Goal: Task Accomplishment & Management: Use online tool/utility

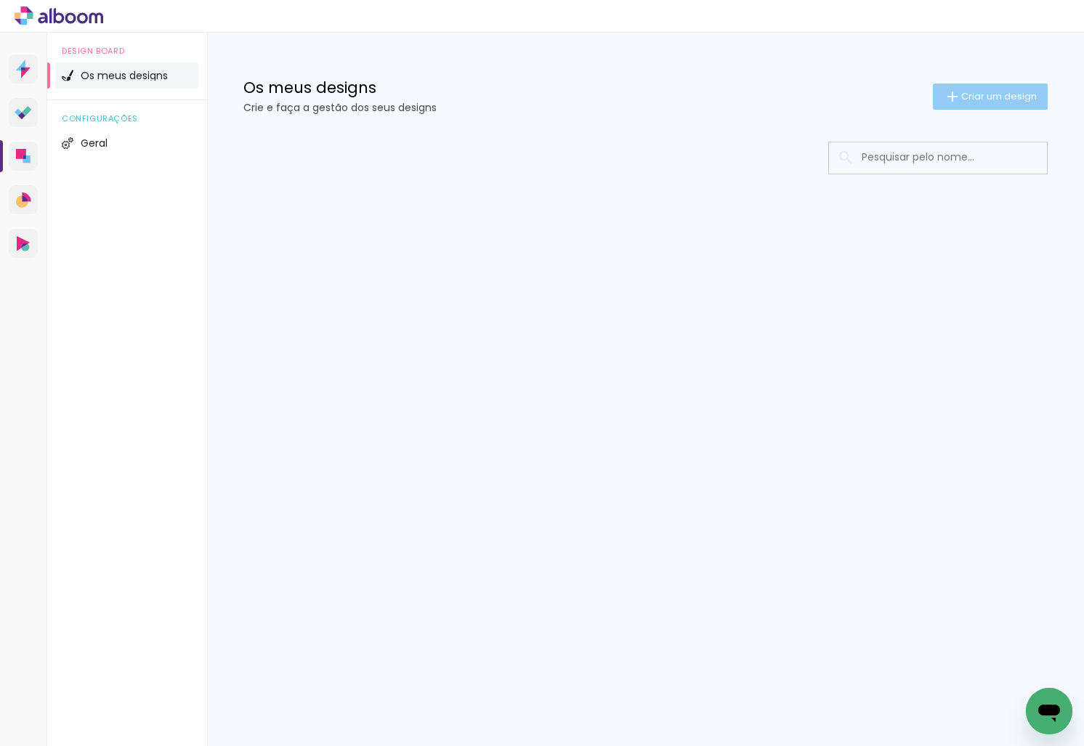
click at [992, 92] on span "Criar um design" at bounding box center [999, 96] width 76 height 9
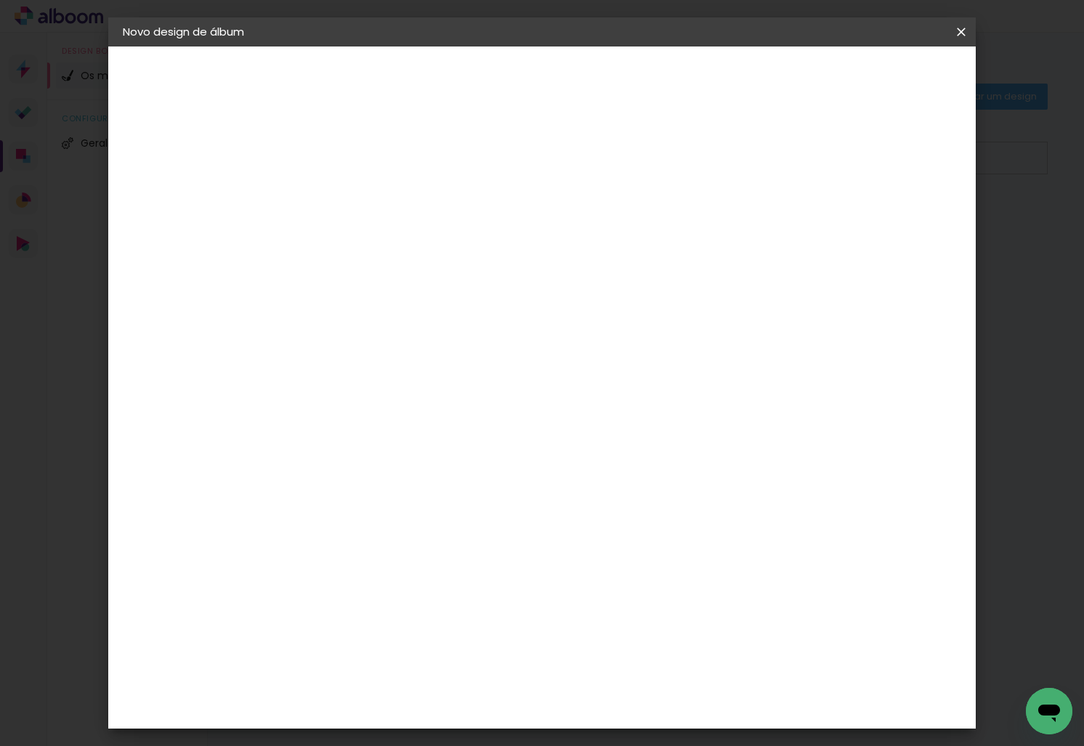
click at [360, 189] on input at bounding box center [360, 195] width 0 height 23
type input "[PERSON_NAME]"
type paper-input "[PERSON_NAME]"
click at [0, 0] on slot "Avançar" at bounding box center [0, 0] width 0 height 0
click at [446, 314] on paper-item "DreambooksPro" at bounding box center [382, 328] width 127 height 32
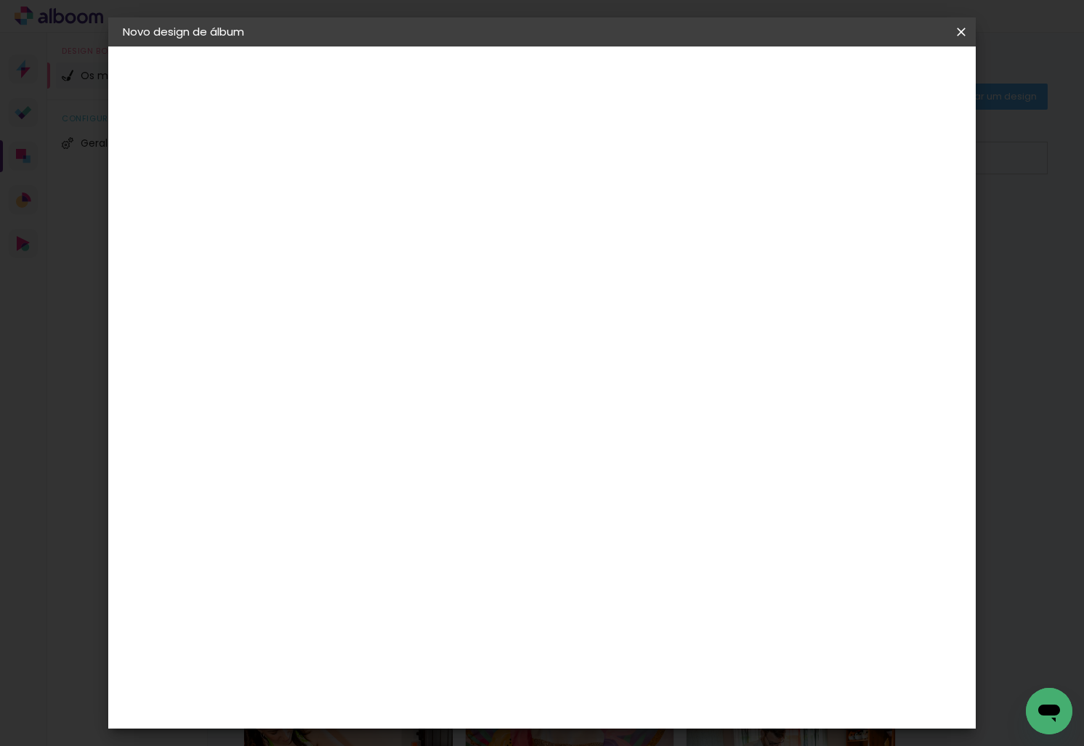
click at [0, 0] on slot "Avançar" at bounding box center [0, 0] width 0 height 0
click at [417, 248] on input "text" at bounding box center [388, 253] width 57 height 23
click at [559, 248] on paper-item "Álbum" at bounding box center [636, 241] width 291 height 29
type input "Álbum"
click at [458, 719] on span "30 × 30" at bounding box center [425, 734] width 68 height 30
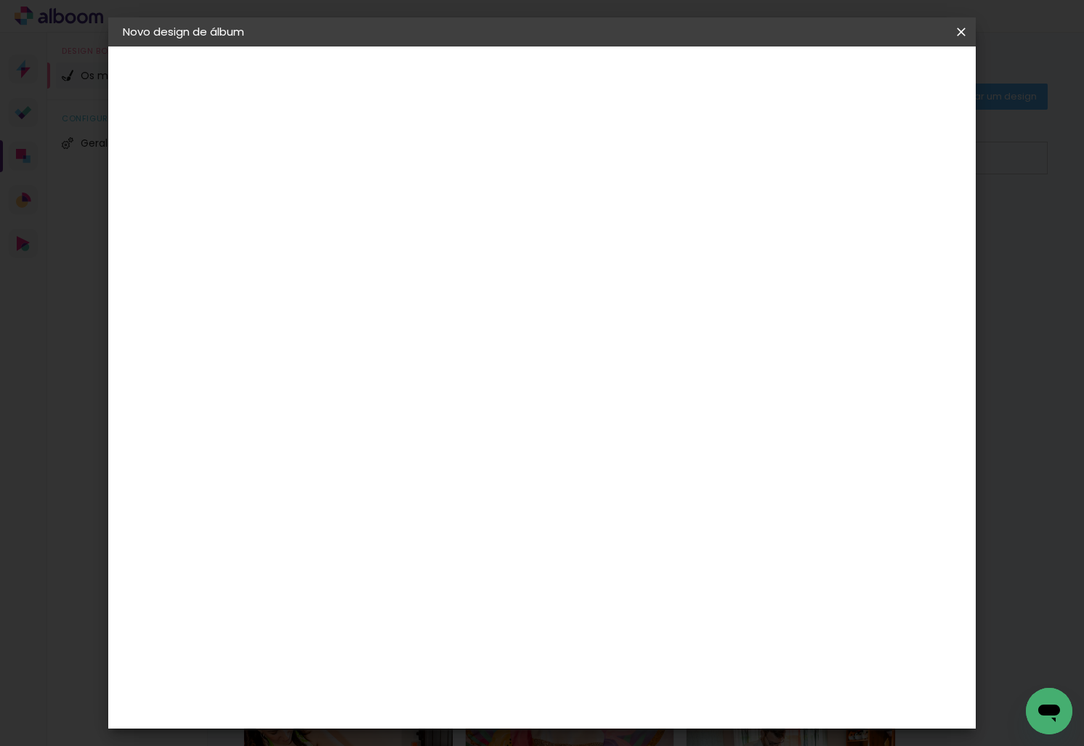
click at [0, 0] on slot "Avançar" at bounding box center [0, 0] width 0 height 0
click at [869, 73] on span "Iniciar design" at bounding box center [836, 77] width 66 height 10
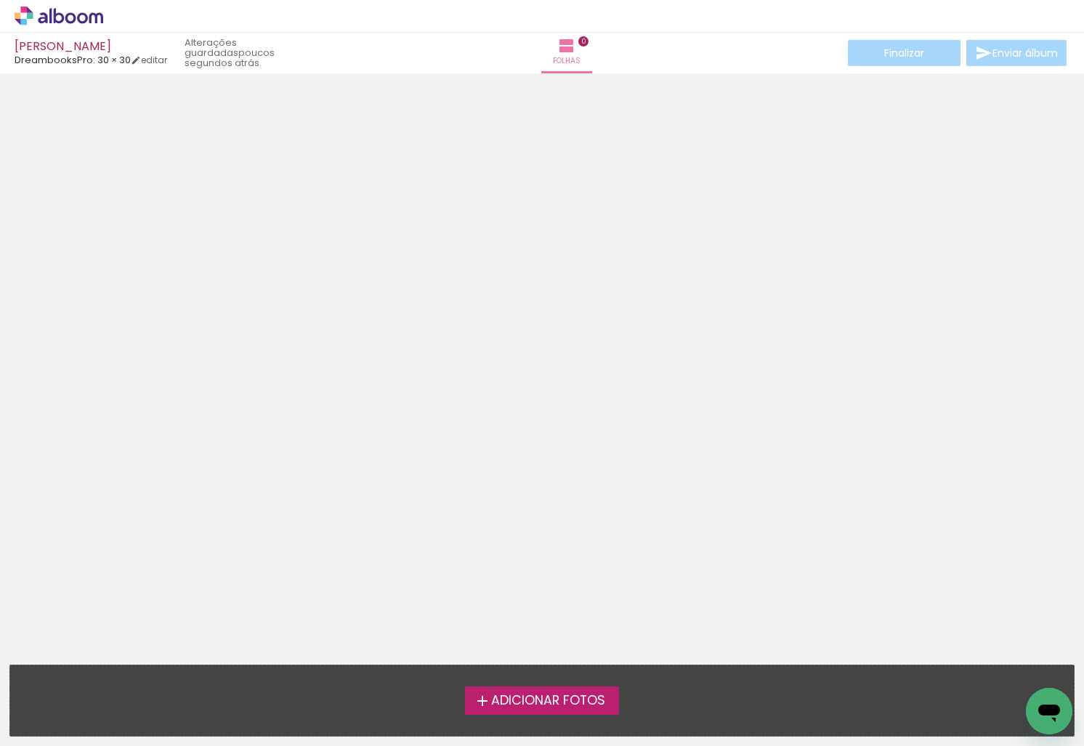
click at [585, 699] on span "Adicionar Fotos" at bounding box center [548, 700] width 114 height 13
click at [0, 0] on input "file" at bounding box center [0, 0] width 0 height 0
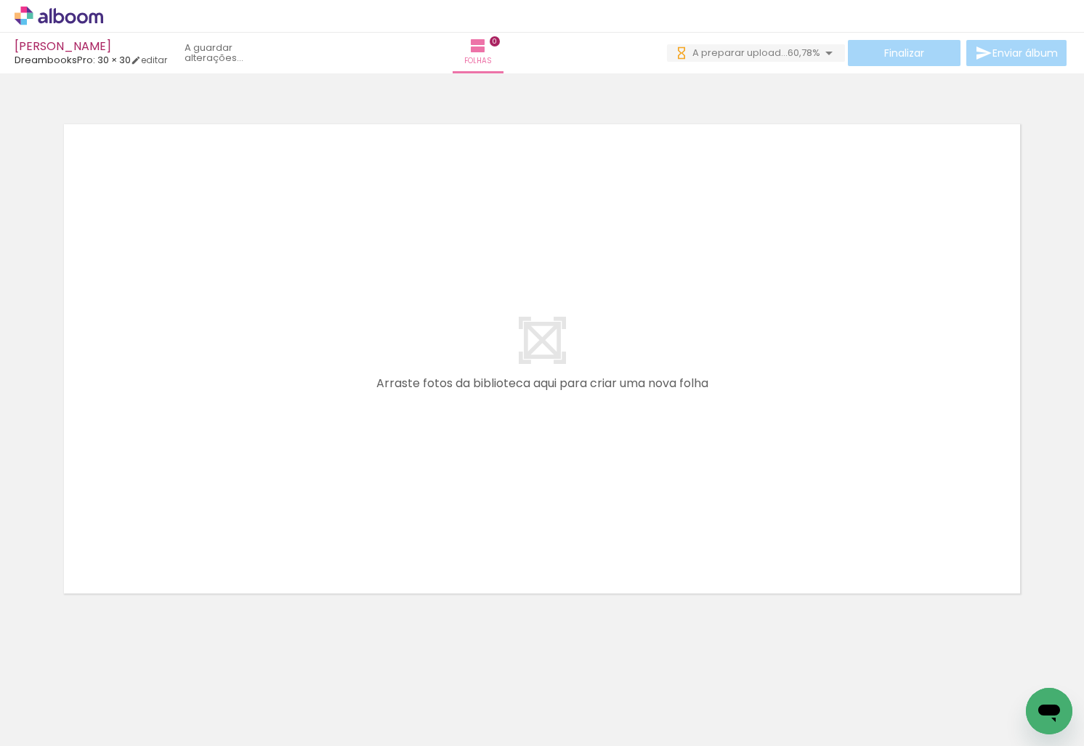
click at [1049, 577] on div at bounding box center [542, 340] width 1084 height 524
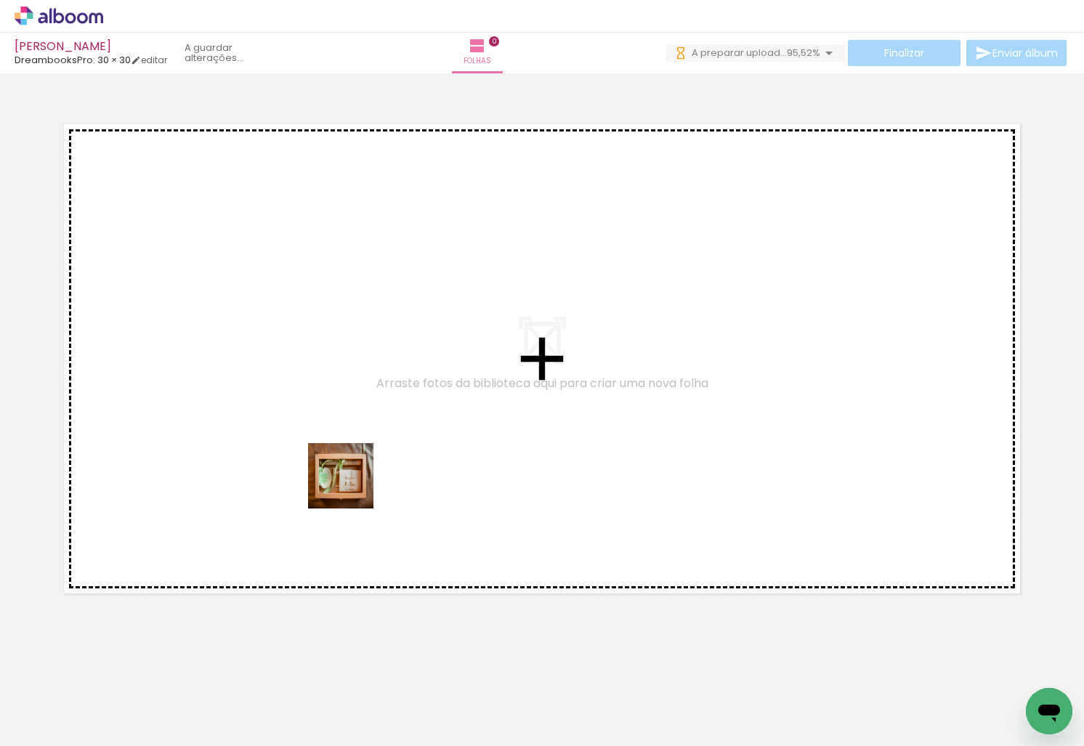
drag, startPoint x: 240, startPoint y: 691, endPoint x: 366, endPoint y: 441, distance: 279.7
click at [366, 441] on quentale-workspace at bounding box center [542, 373] width 1084 height 746
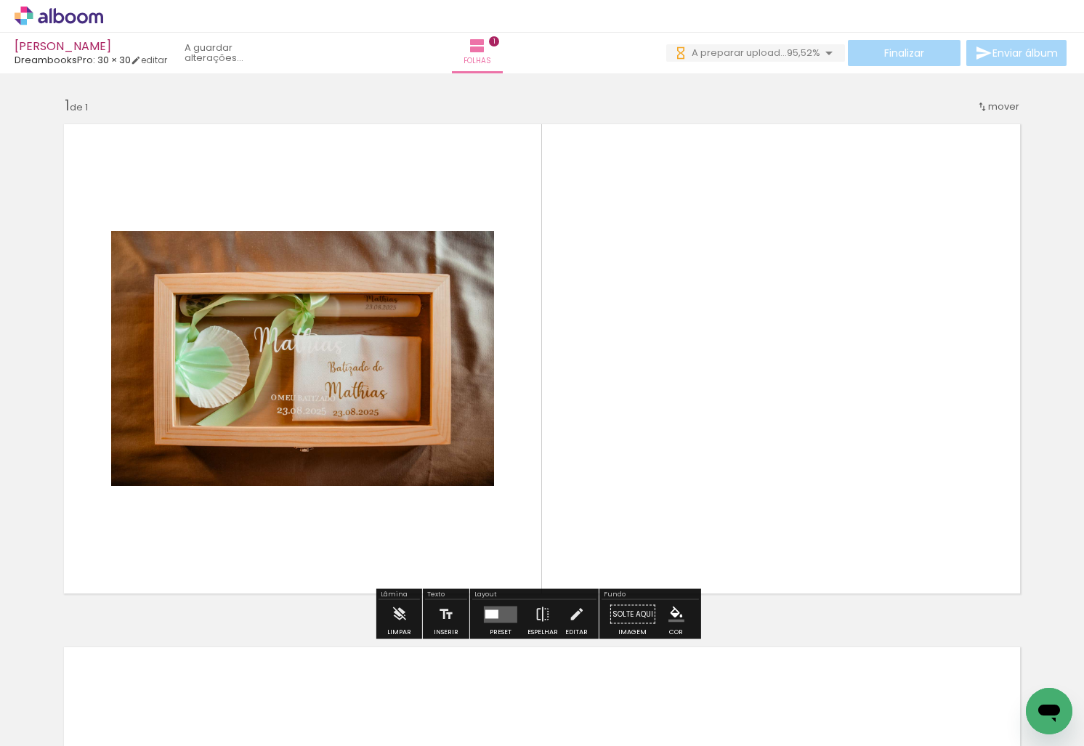
drag, startPoint x: 396, startPoint y: 702, endPoint x: 516, endPoint y: 659, distance: 127.0
click at [636, 434] on quentale-workspace at bounding box center [542, 373] width 1084 height 746
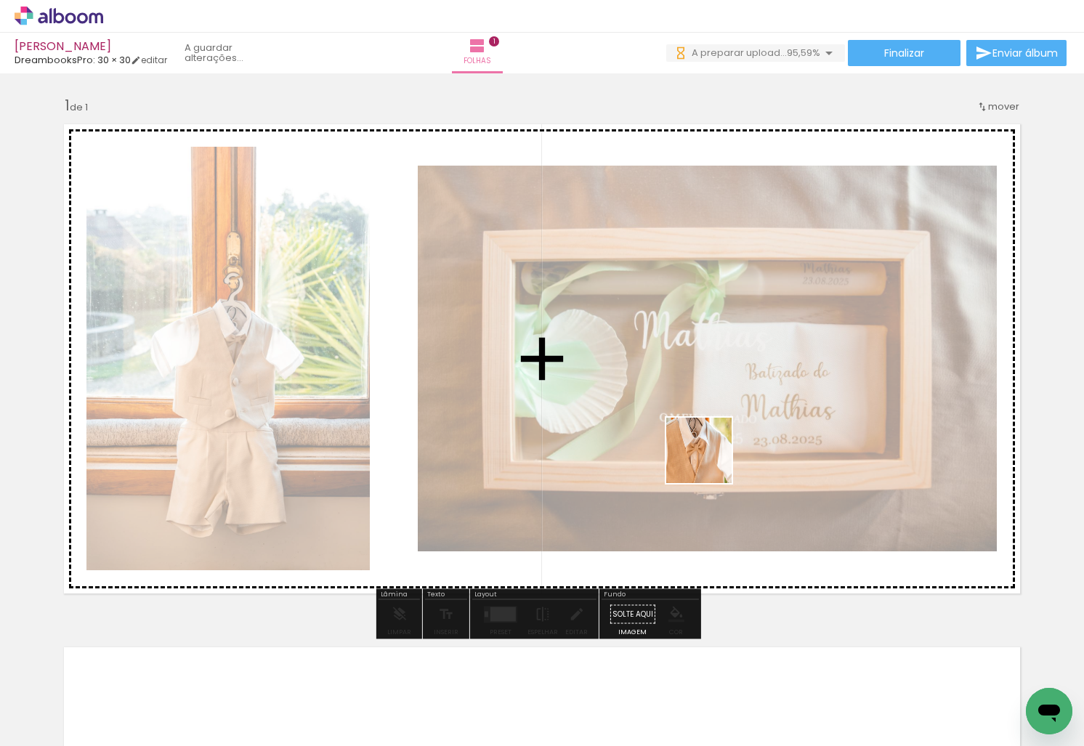
drag, startPoint x: 475, startPoint y: 694, endPoint x: 589, endPoint y: 710, distance: 115.0
click at [713, 457] on quentale-workspace at bounding box center [542, 373] width 1084 height 746
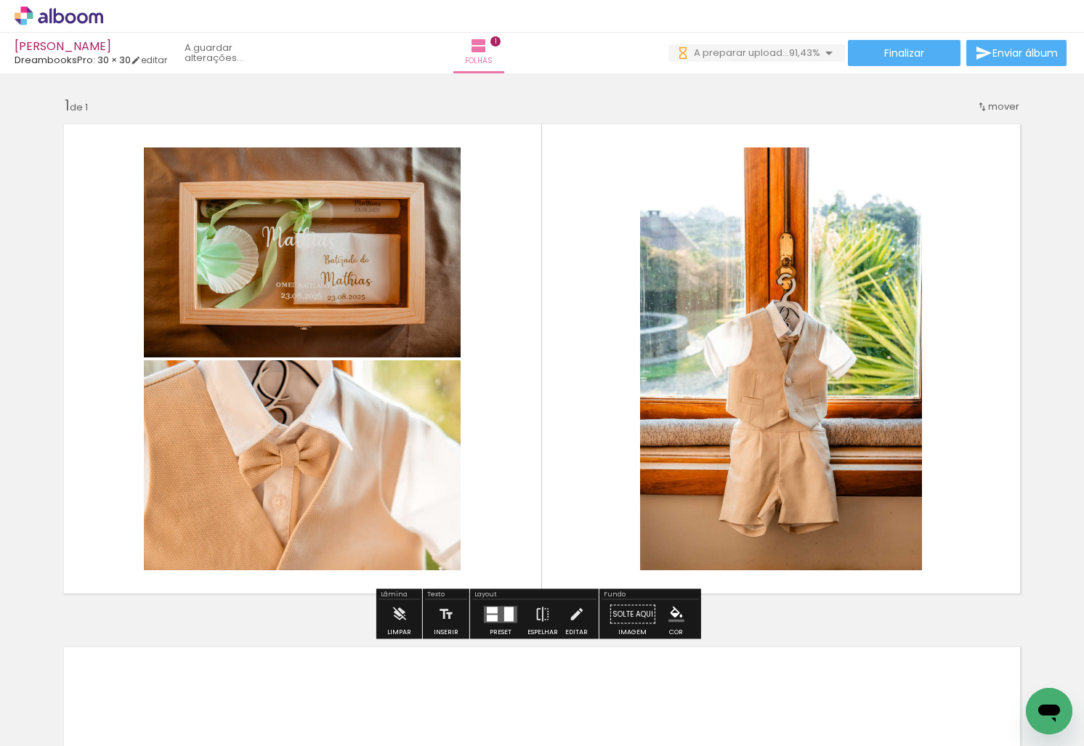
drag, startPoint x: 555, startPoint y: 707, endPoint x: 628, endPoint y: 670, distance: 82.2
click at [641, 498] on quentale-workspace at bounding box center [542, 373] width 1084 height 746
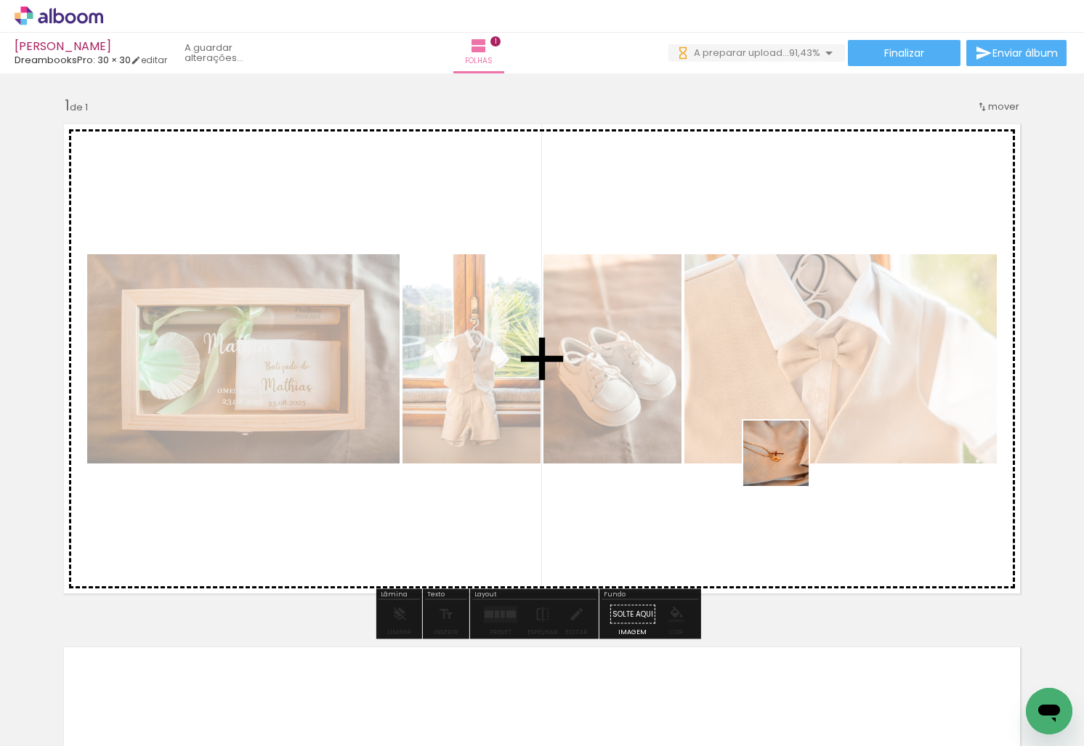
drag, startPoint x: 637, startPoint y: 704, endPoint x: 805, endPoint y: 630, distance: 183.4
click at [808, 434] on quentale-workspace at bounding box center [542, 373] width 1084 height 746
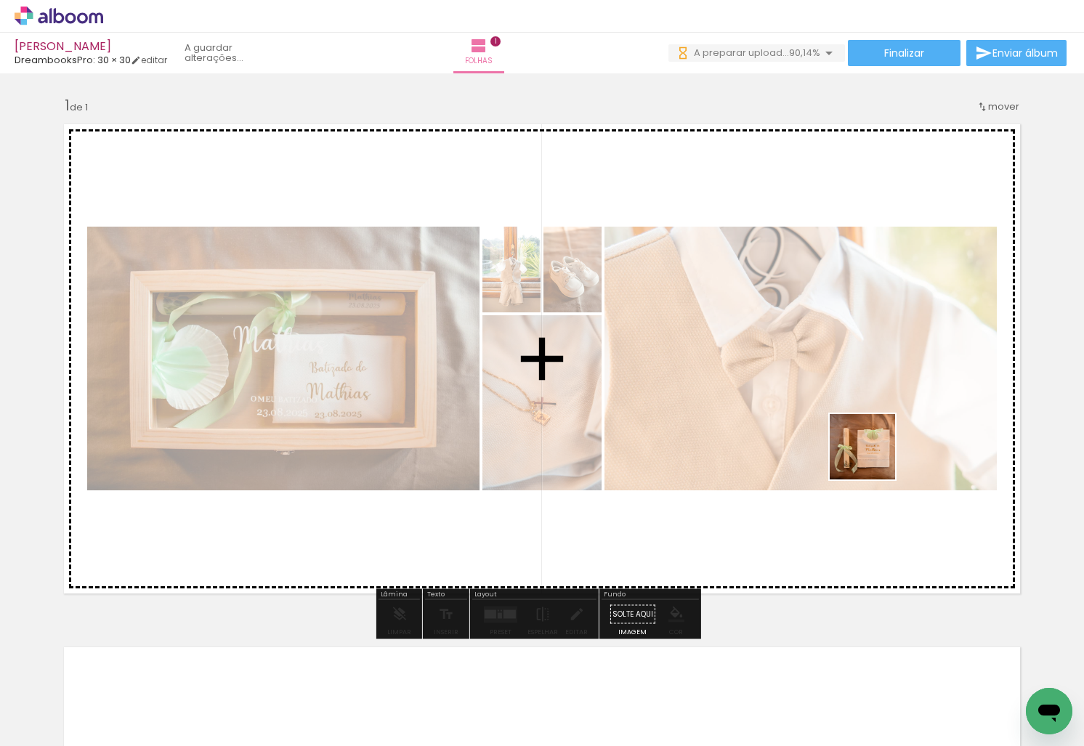
drag, startPoint x: 834, startPoint y: 614, endPoint x: 874, endPoint y: 452, distance: 166.8
click at [874, 452] on quentale-workspace at bounding box center [542, 373] width 1084 height 746
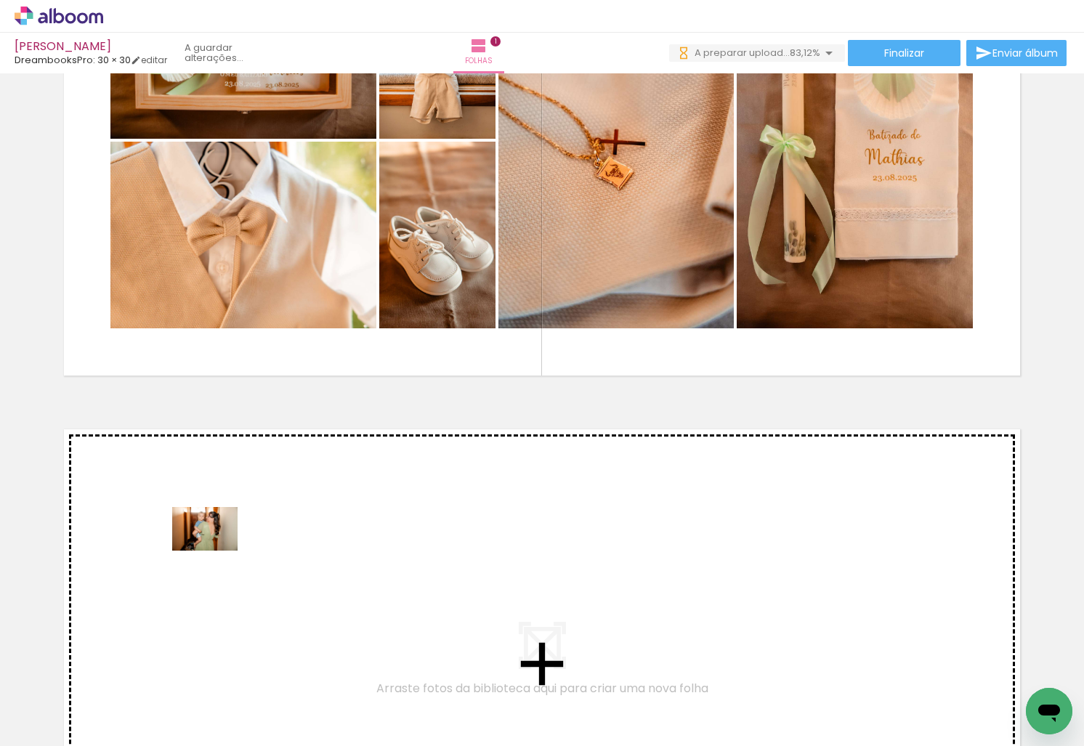
drag, startPoint x: 157, startPoint y: 699, endPoint x: 216, endPoint y: 551, distance: 159.4
click at [216, 551] on quentale-workspace at bounding box center [542, 373] width 1084 height 746
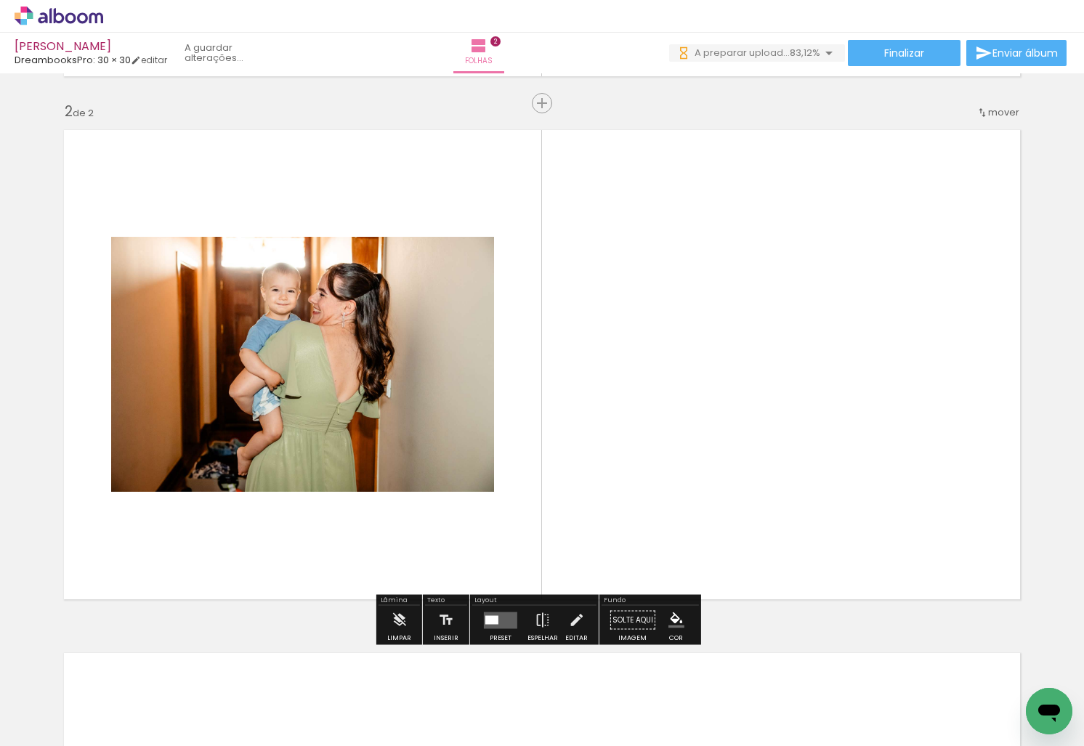
scroll to position [518, 0]
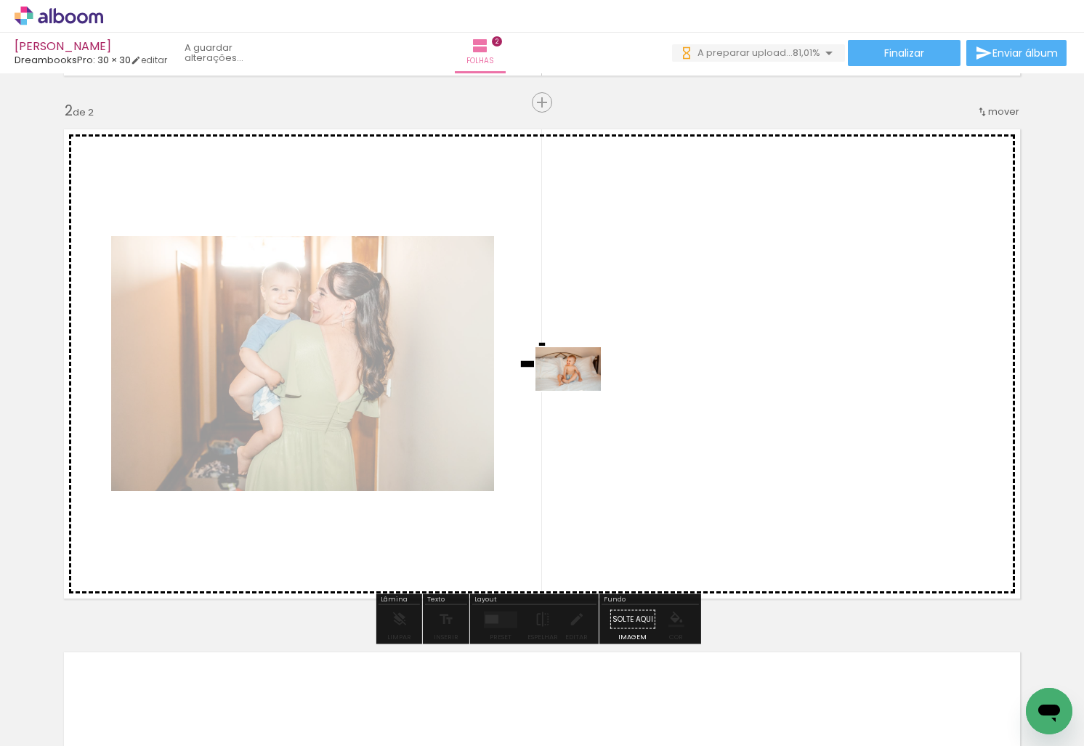
drag, startPoint x: 349, startPoint y: 663, endPoint x: 579, endPoint y: 390, distance: 356.7
click at [579, 390] on quentale-workspace at bounding box center [542, 373] width 1084 height 746
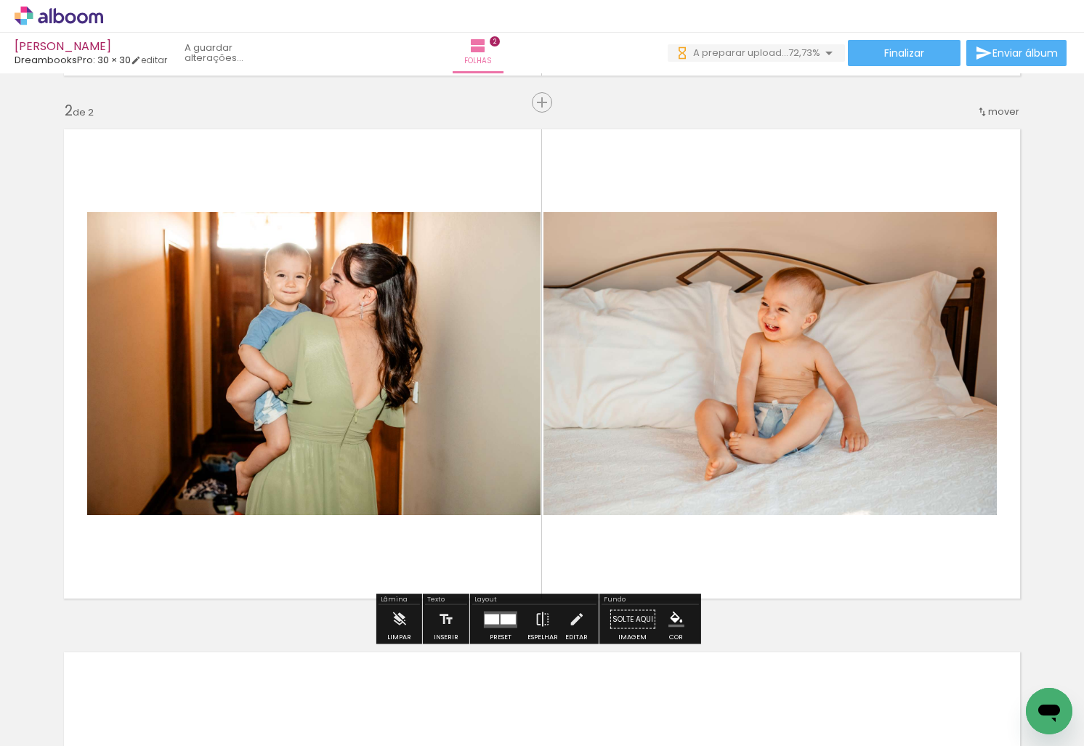
scroll to position [0, 0]
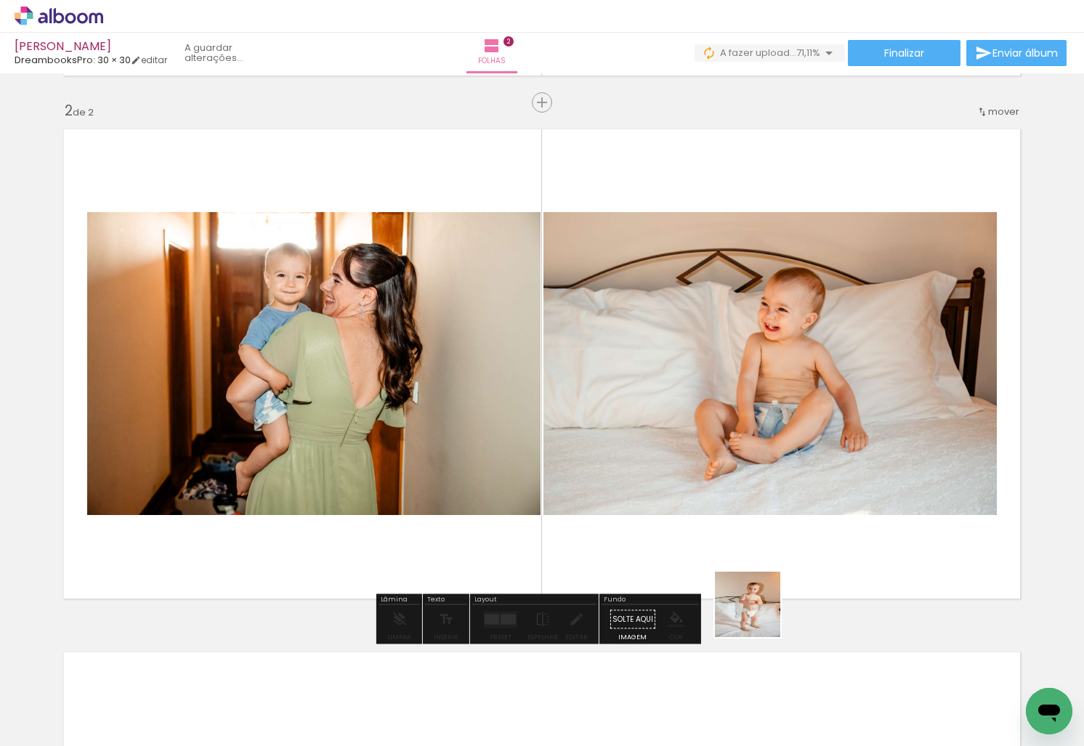
drag, startPoint x: 723, startPoint y: 694, endPoint x: 805, endPoint y: 506, distance: 205.9
click at [805, 506] on quentale-workspace at bounding box center [542, 373] width 1084 height 746
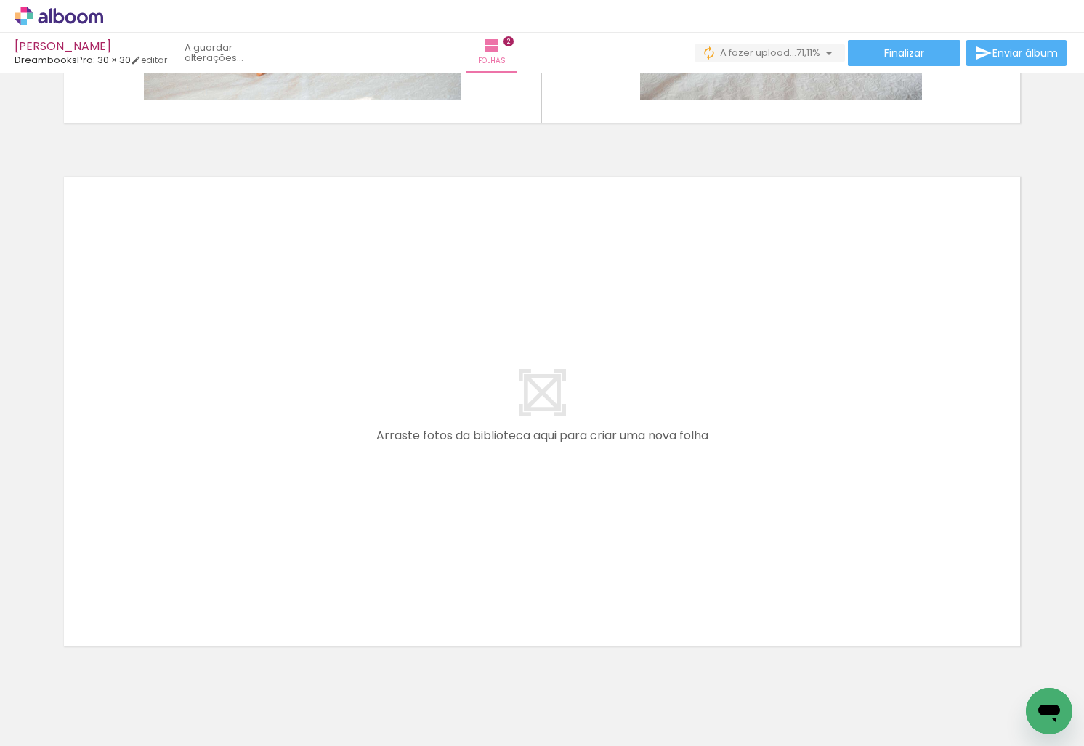
scroll to position [1026, 0]
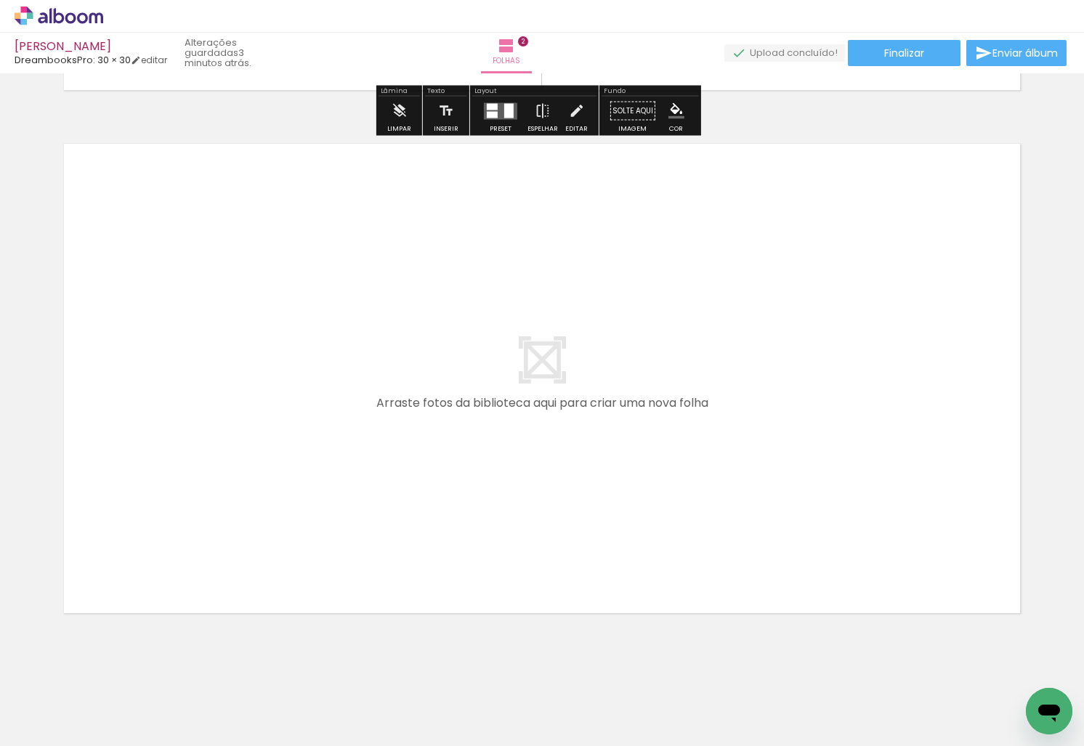
click at [75, 12] on icon at bounding box center [59, 16] width 89 height 19
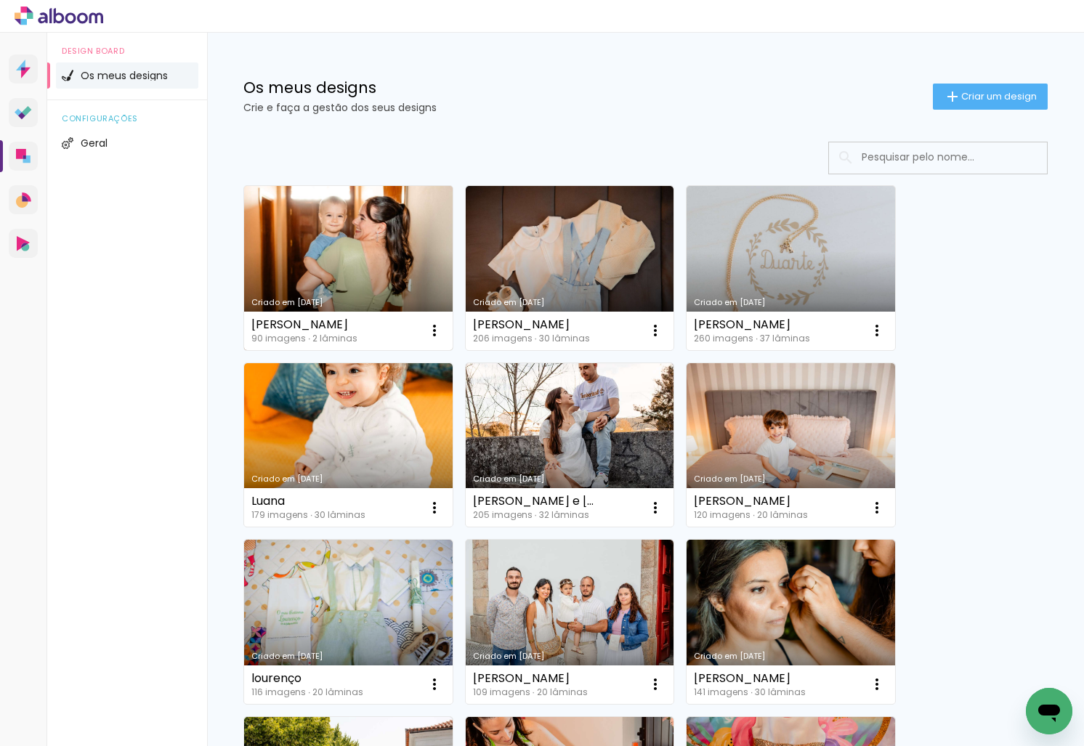
click at [344, 234] on link "Criado em [DATE]" at bounding box center [348, 268] width 208 height 164
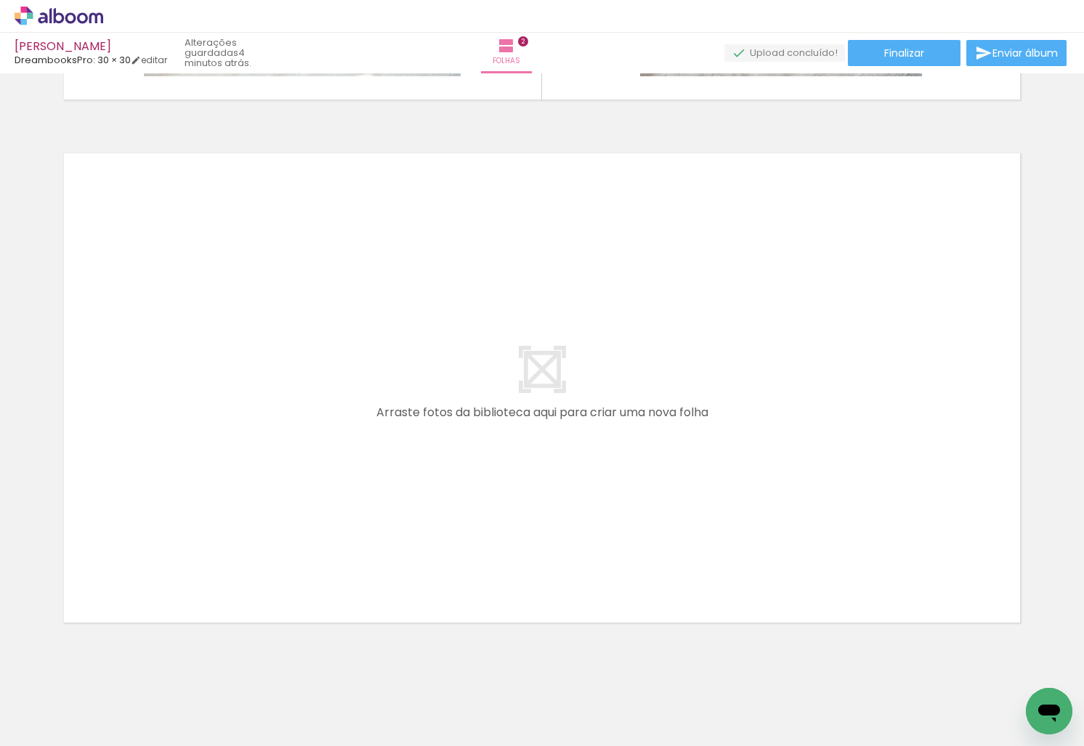
scroll to position [1044, 0]
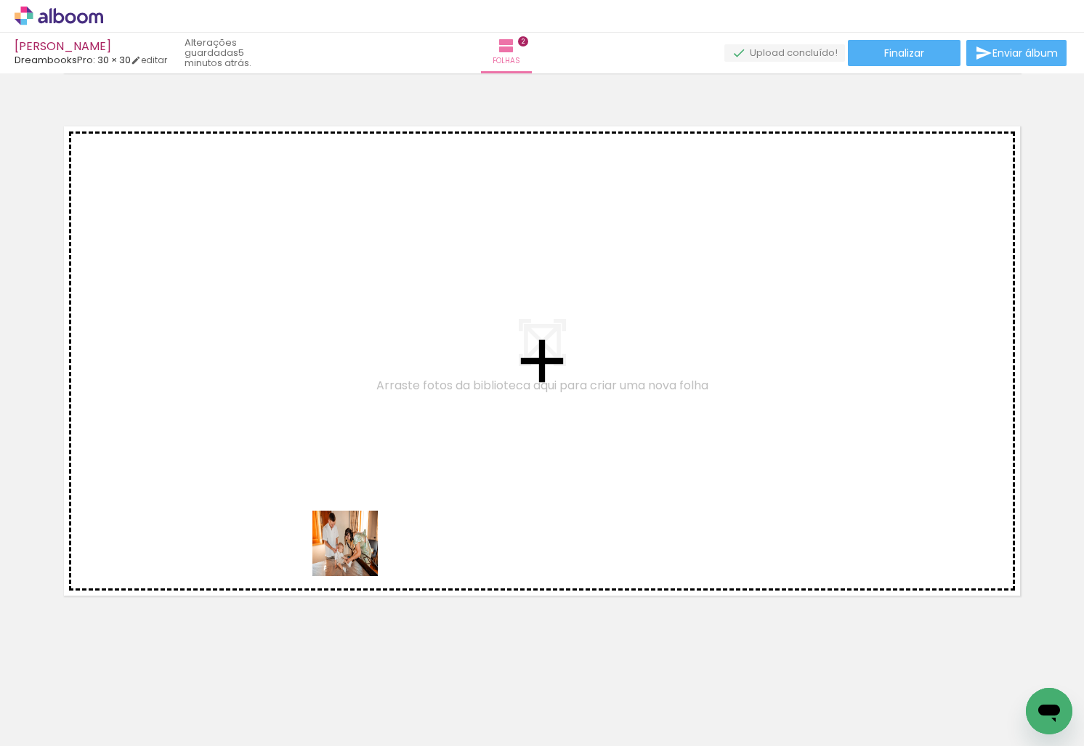
drag, startPoint x: 349, startPoint y: 693, endPoint x: 463, endPoint y: 720, distance: 117.2
click at [348, 503] on quentale-workspace at bounding box center [542, 373] width 1084 height 746
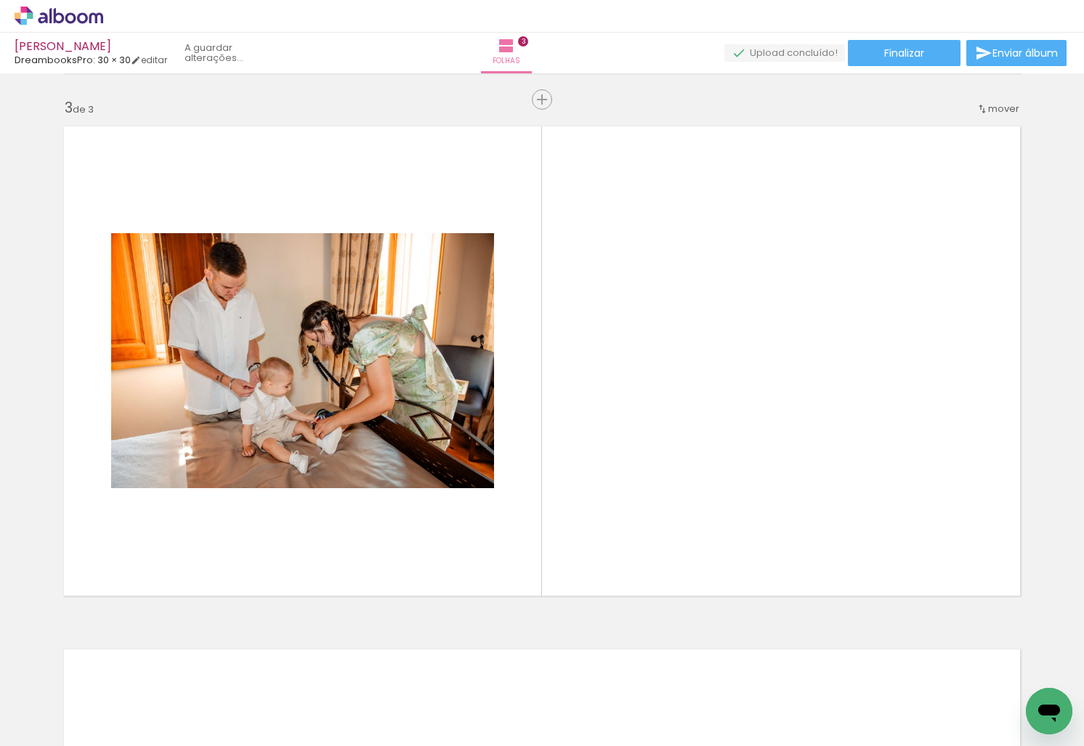
scroll to position [1041, 0]
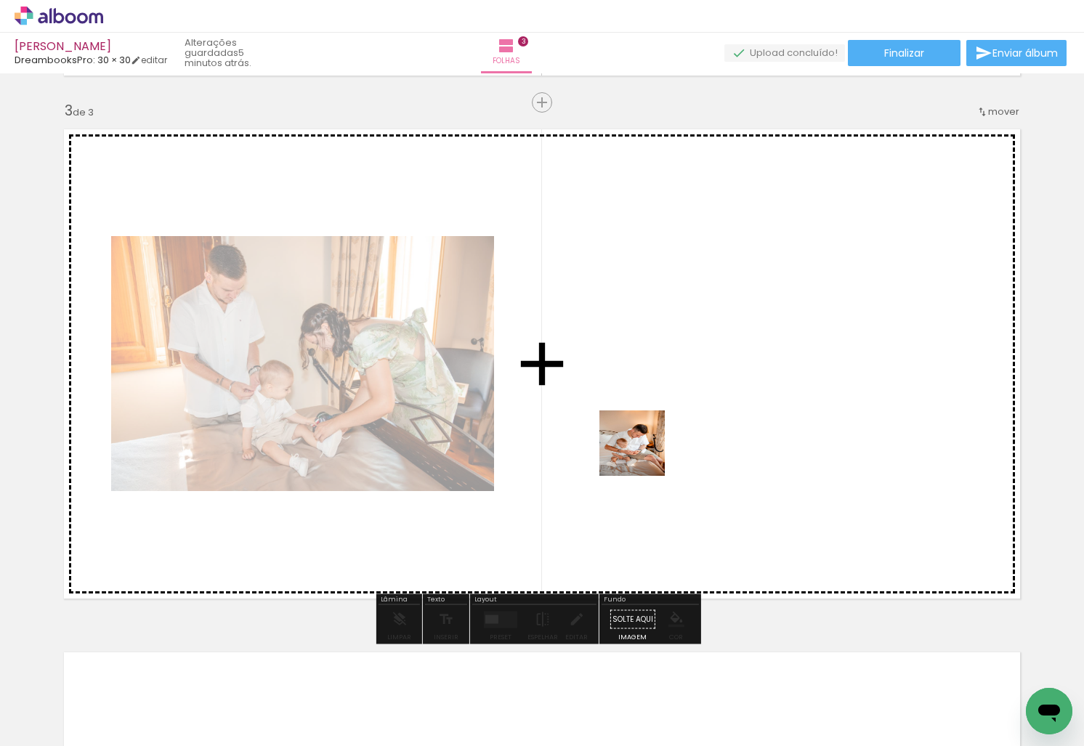
drag, startPoint x: 447, startPoint y: 698, endPoint x: 646, endPoint y: 448, distance: 319.4
click at [646, 448] on quentale-workspace at bounding box center [542, 373] width 1084 height 746
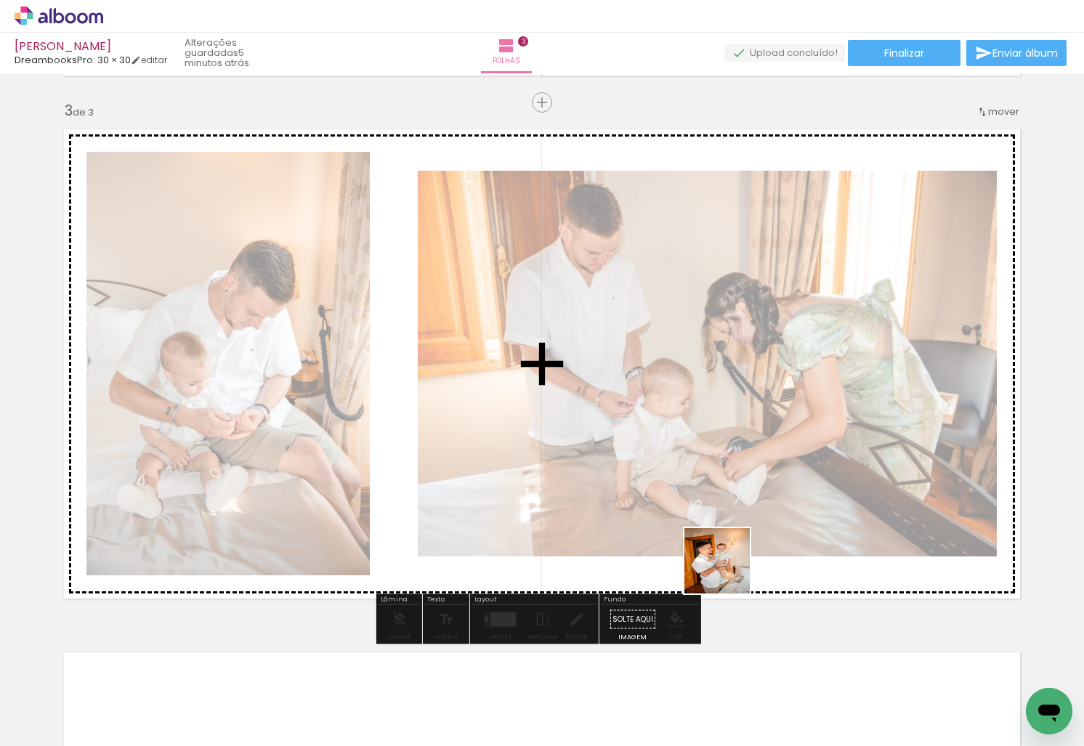
drag, startPoint x: 613, startPoint y: 701, endPoint x: 799, endPoint y: 654, distance: 191.7
click at [790, 484] on quentale-workspace at bounding box center [542, 373] width 1084 height 746
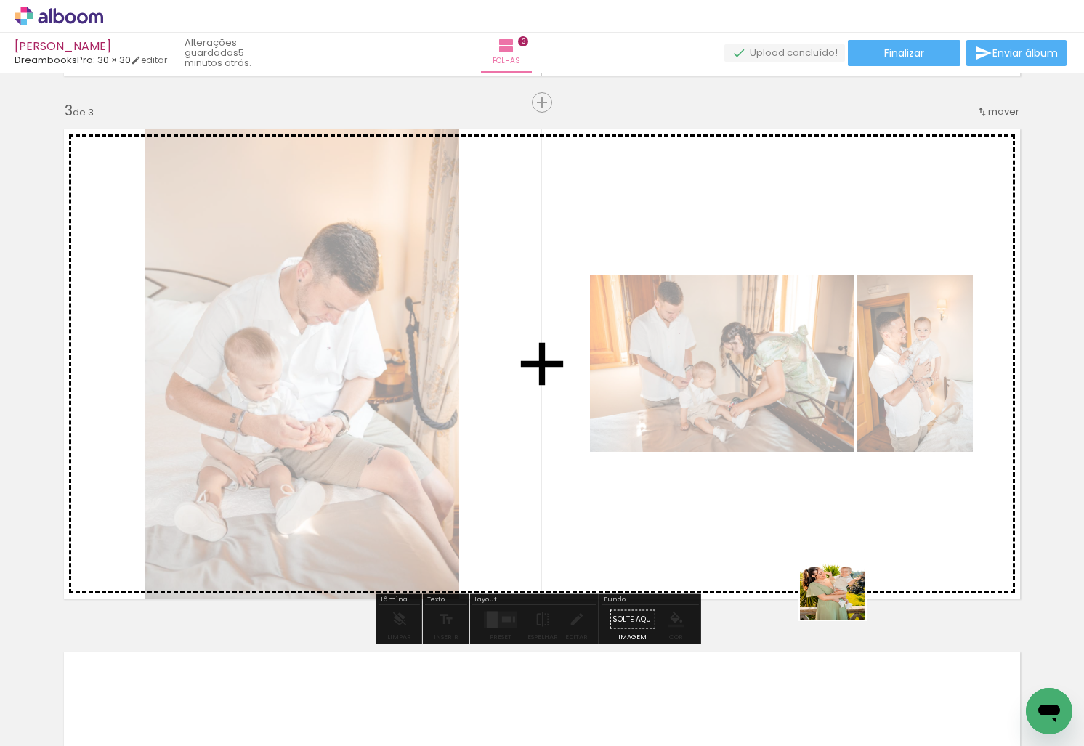
drag, startPoint x: 780, startPoint y: 691, endPoint x: 876, endPoint y: 542, distance: 177.1
click at [876, 542] on quentale-workspace at bounding box center [542, 373] width 1084 height 746
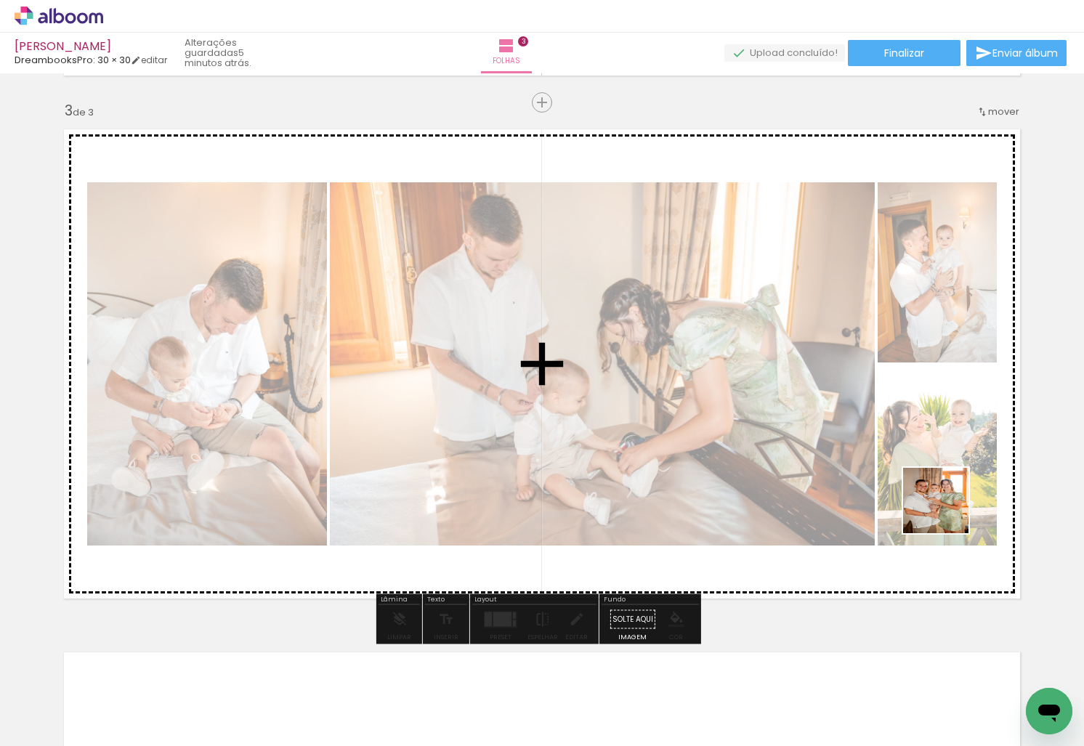
drag, startPoint x: 683, startPoint y: 696, endPoint x: 947, endPoint y: 511, distance: 322.2
click at [947, 511] on quentale-workspace at bounding box center [542, 373] width 1084 height 746
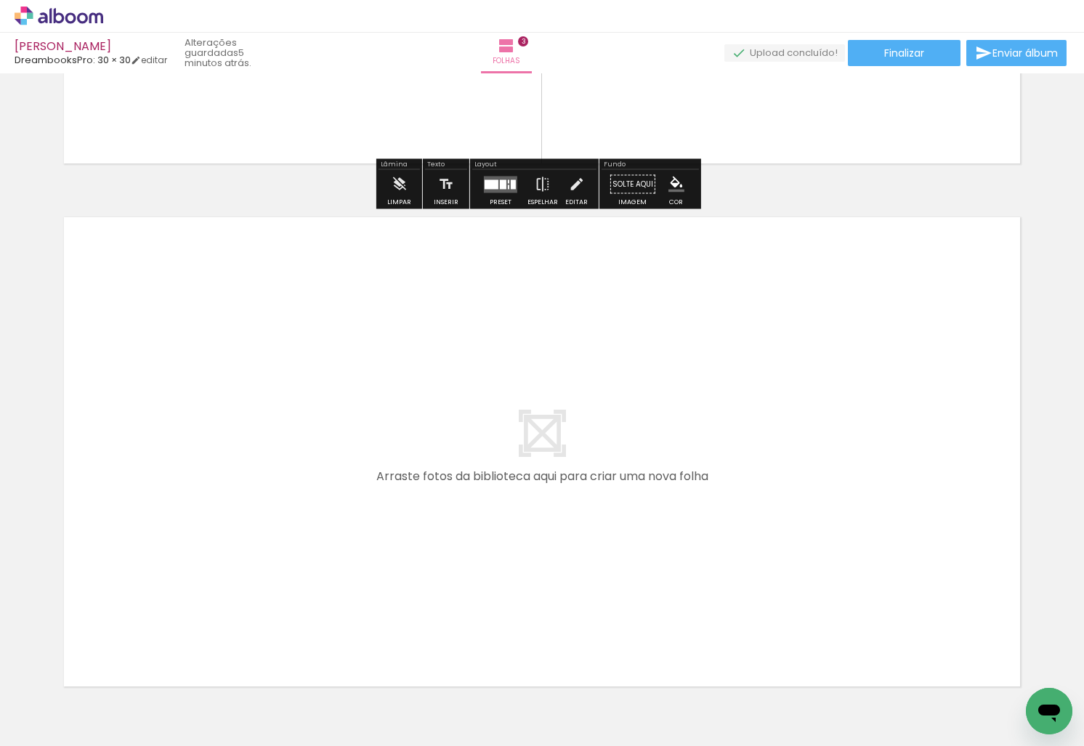
scroll to position [1477, 0]
drag, startPoint x: 520, startPoint y: 700, endPoint x: 590, endPoint y: 736, distance: 79.3
click at [422, 536] on quentale-workspace at bounding box center [542, 373] width 1084 height 746
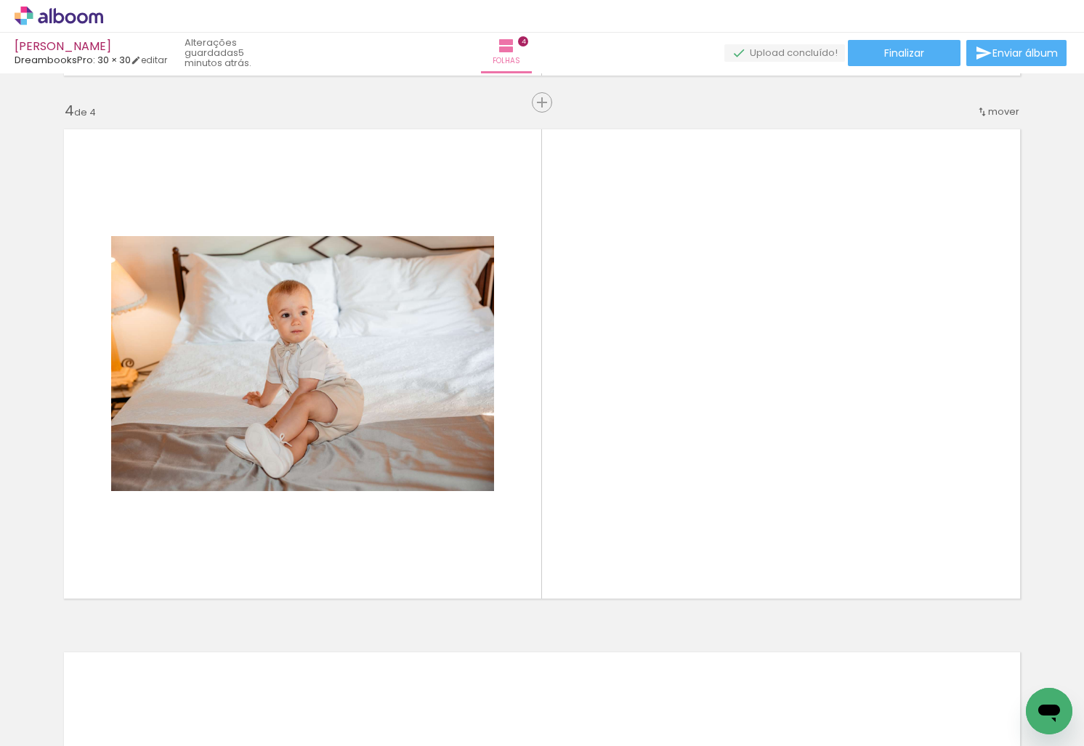
scroll to position [0, 853]
drag, startPoint x: 703, startPoint y: 691, endPoint x: 727, endPoint y: 468, distance: 225.0
click at [727, 468] on quentale-workspace at bounding box center [542, 373] width 1084 height 746
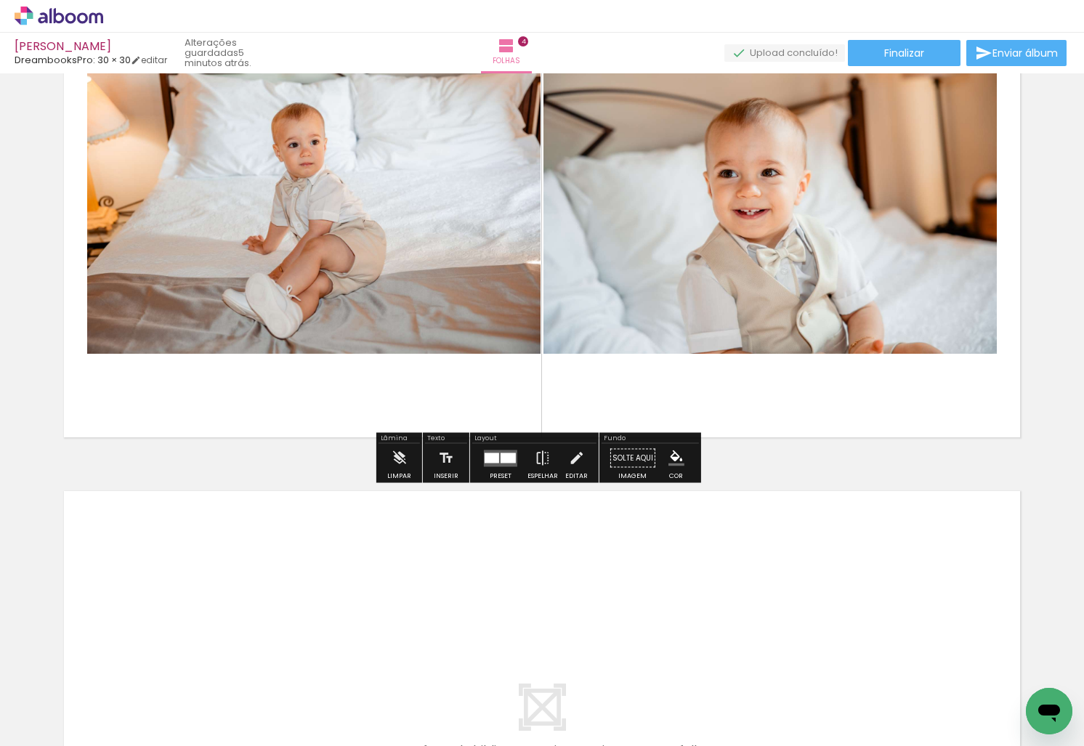
scroll to position [1782, 0]
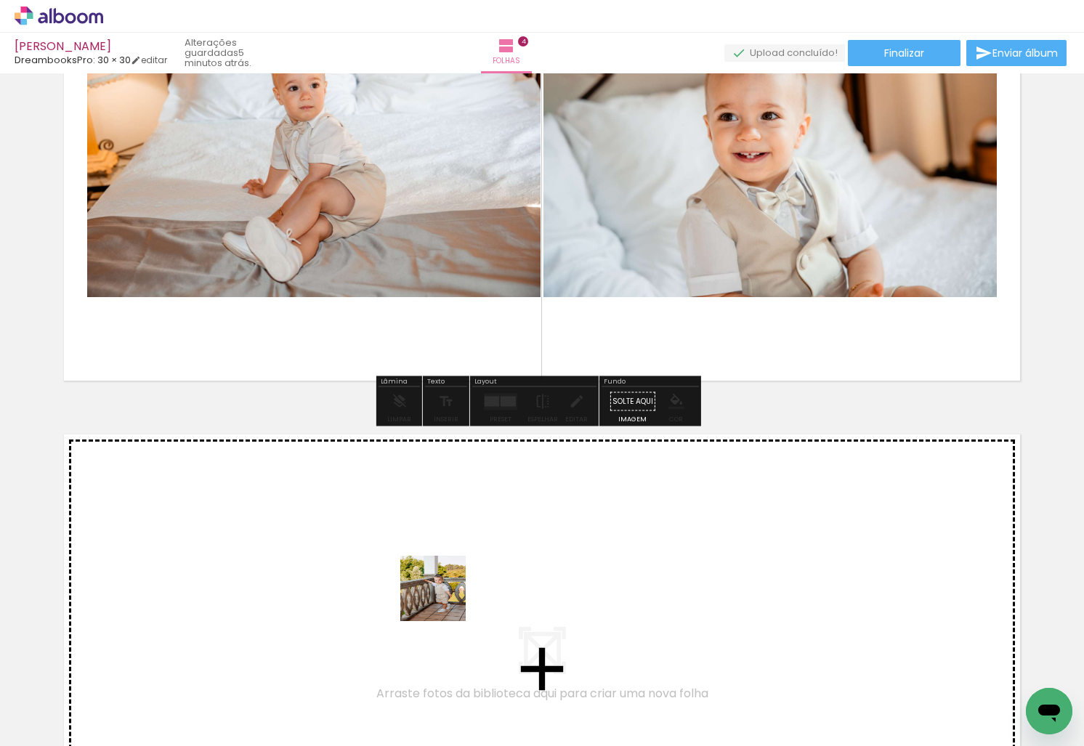
drag, startPoint x: 521, startPoint y: 702, endPoint x: 581, endPoint y: 715, distance: 61.0
click at [444, 598] on quentale-workspace at bounding box center [542, 373] width 1084 height 746
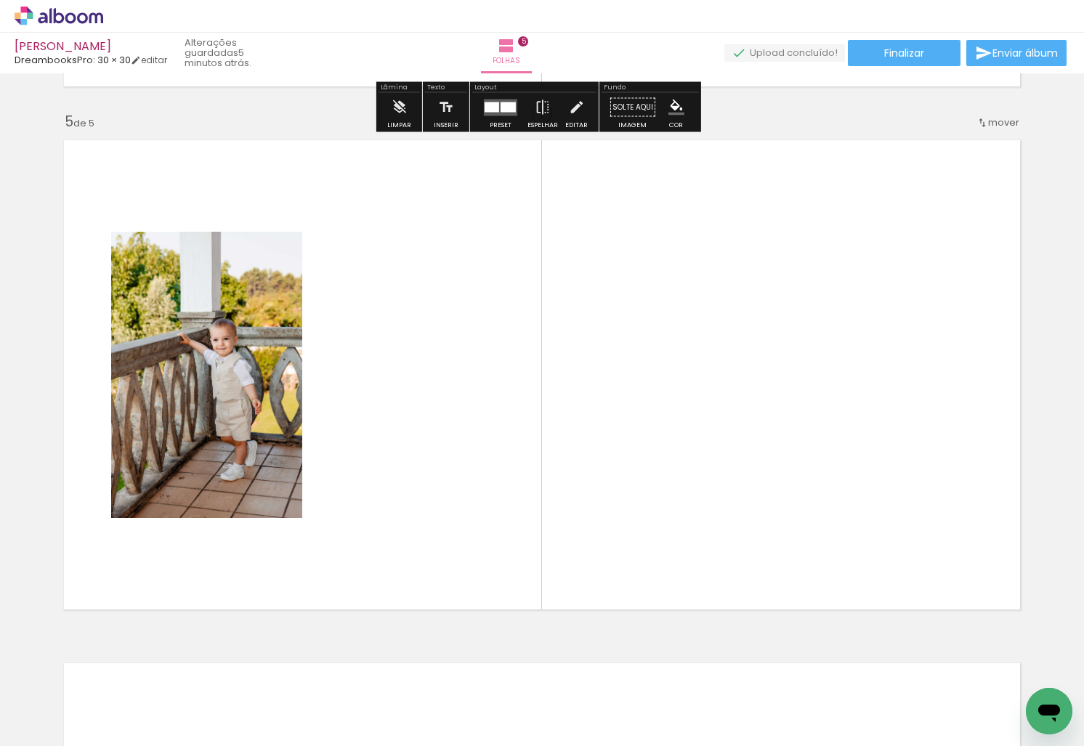
scroll to position [2087, 0]
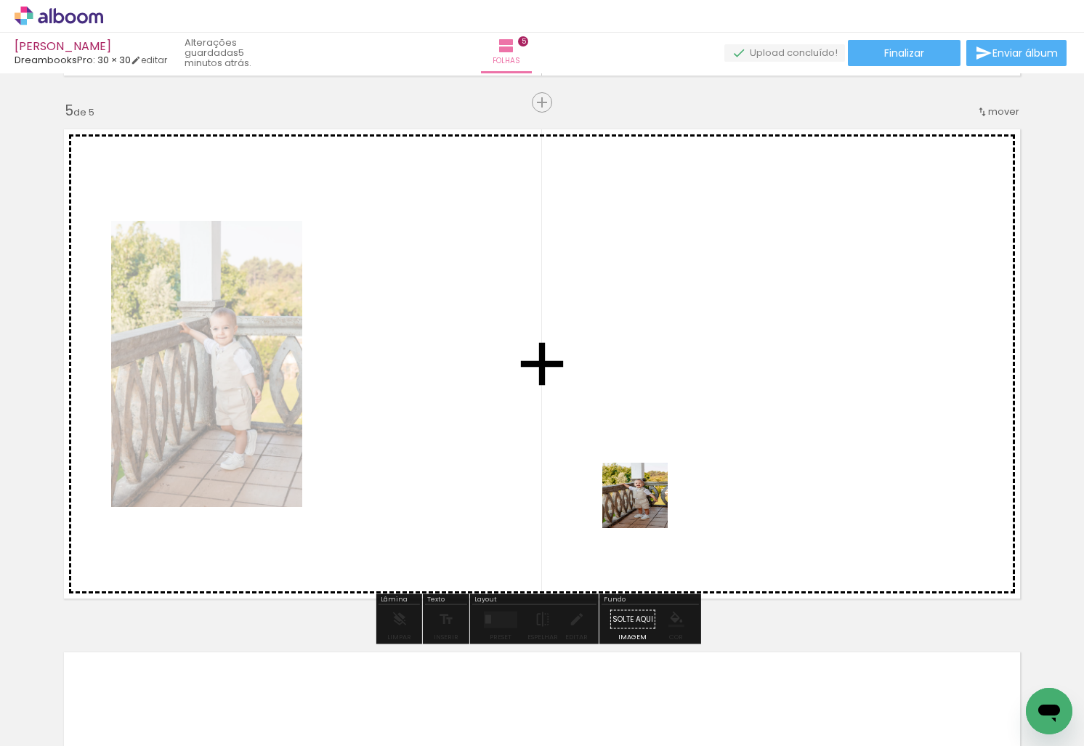
drag, startPoint x: 606, startPoint y: 697, endPoint x: 652, endPoint y: 477, distance: 224.6
click at [652, 477] on quentale-workspace at bounding box center [542, 373] width 1084 height 746
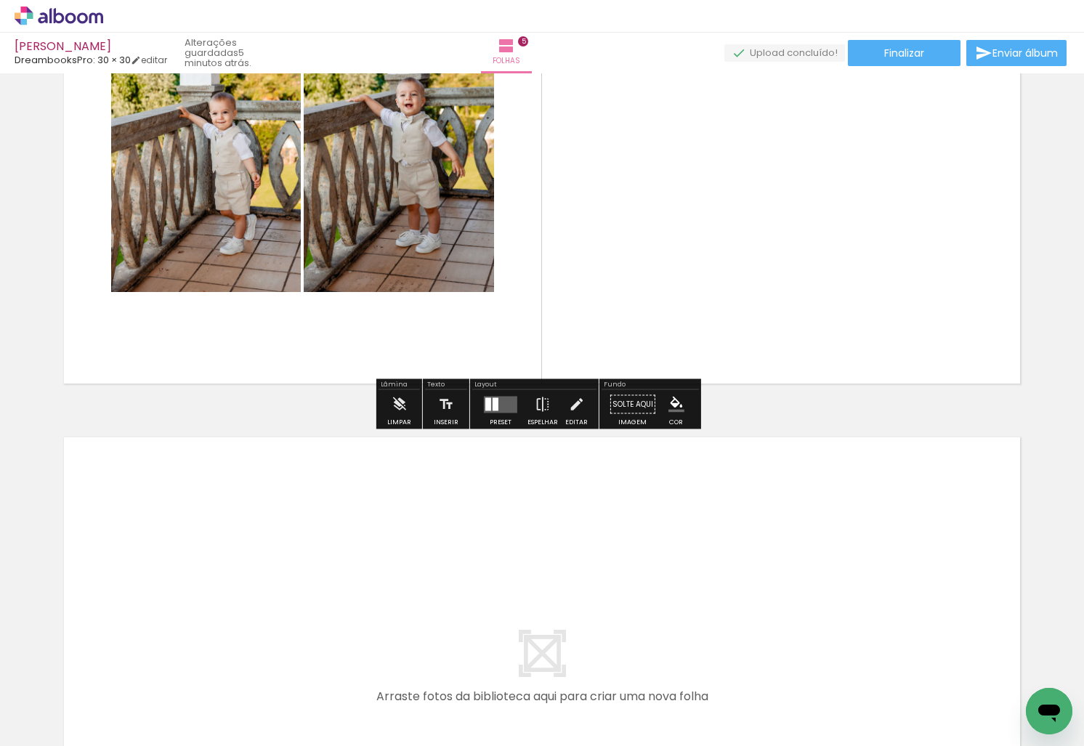
scroll to position [2305, 0]
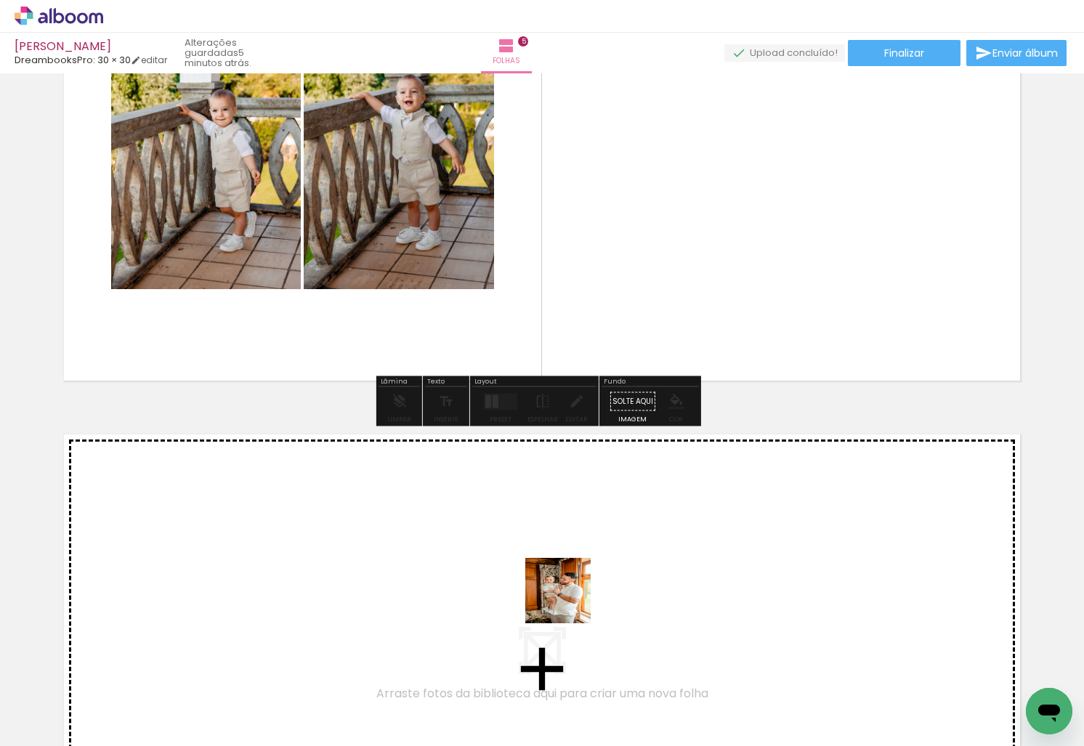
drag, startPoint x: 768, startPoint y: 711, endPoint x: 772, endPoint y: 671, distance: 40.1
click at [564, 600] on quentale-workspace at bounding box center [542, 373] width 1084 height 746
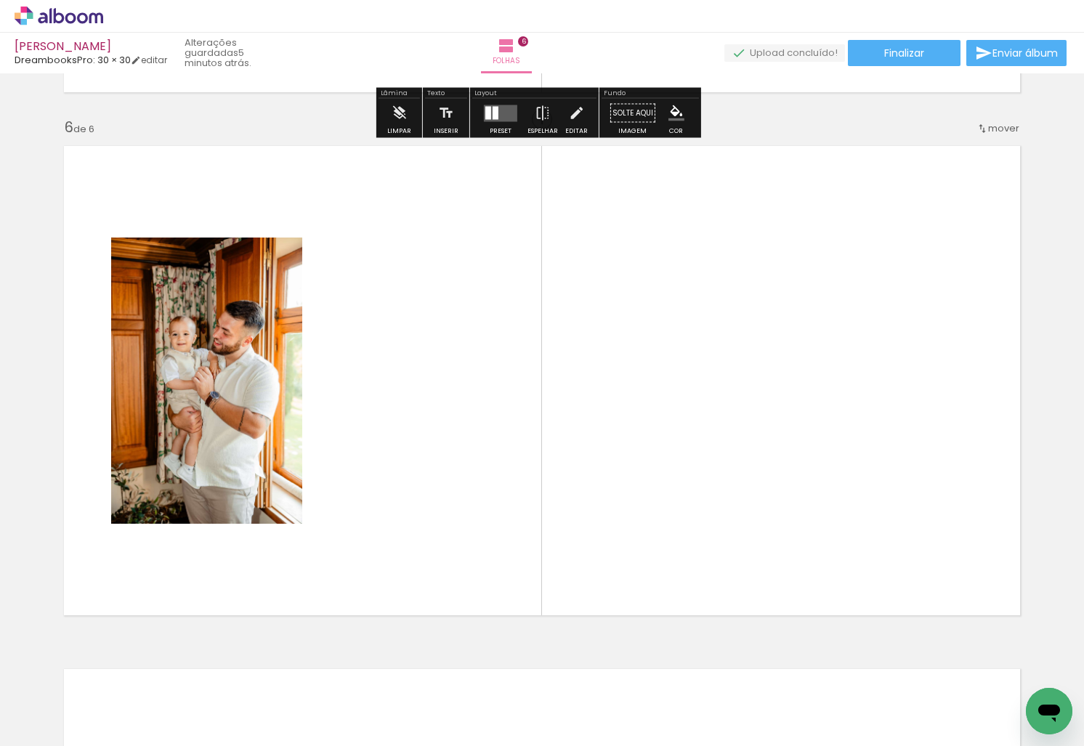
scroll to position [2610, 0]
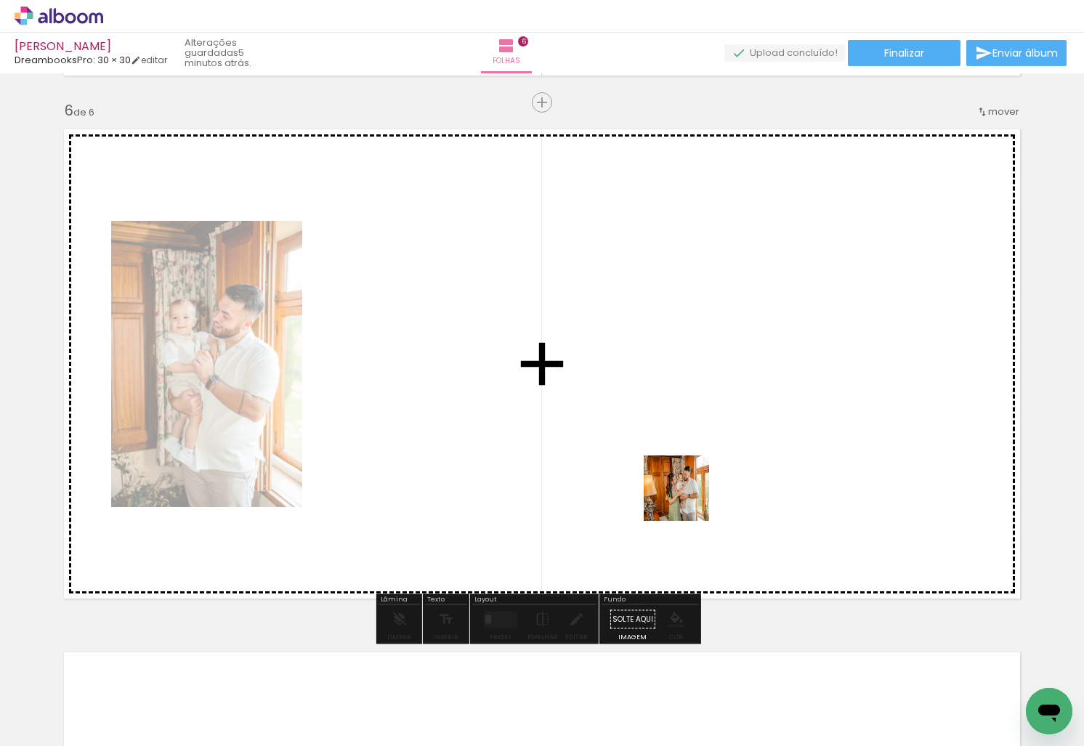
drag, startPoint x: 814, startPoint y: 689, endPoint x: 828, endPoint y: 582, distance: 108.4
click at [686, 499] on quentale-workspace at bounding box center [542, 373] width 1084 height 746
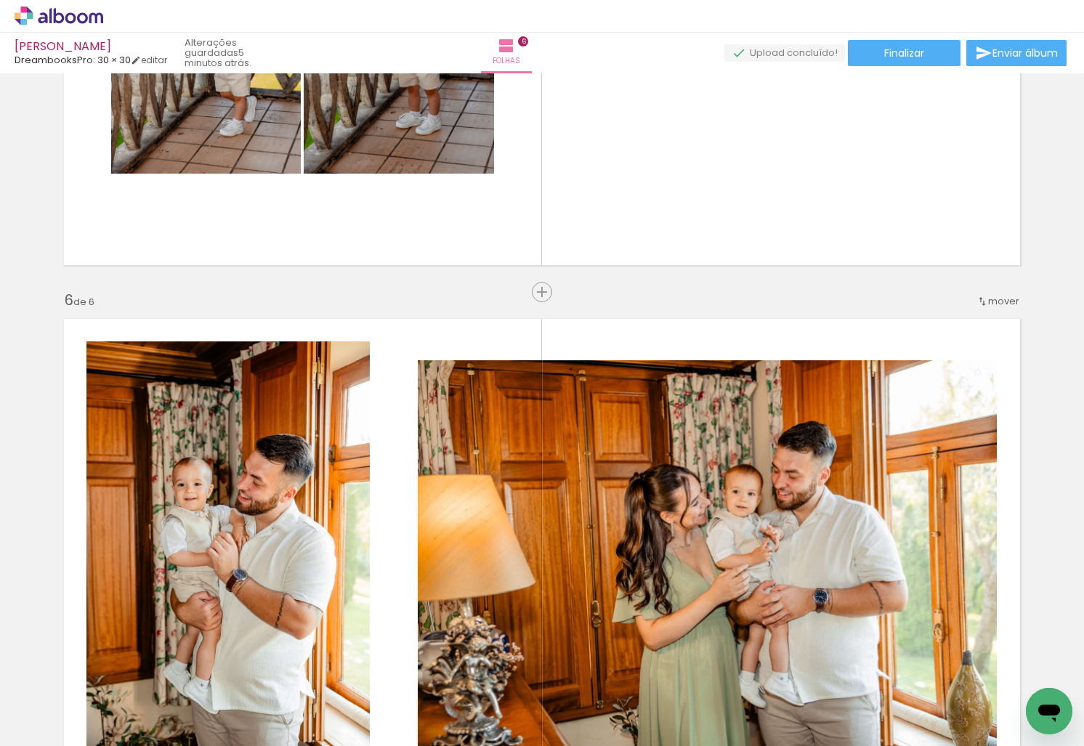
scroll to position [2392, 0]
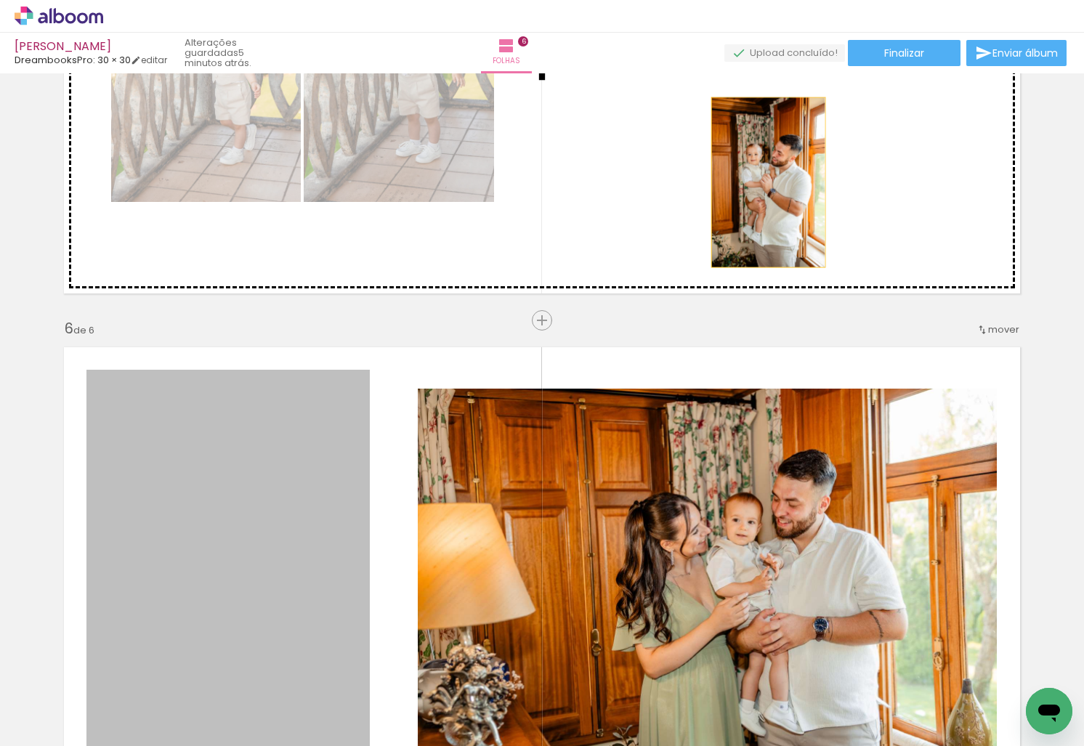
drag, startPoint x: 288, startPoint y: 539, endPoint x: 763, endPoint y: 182, distance: 594.0
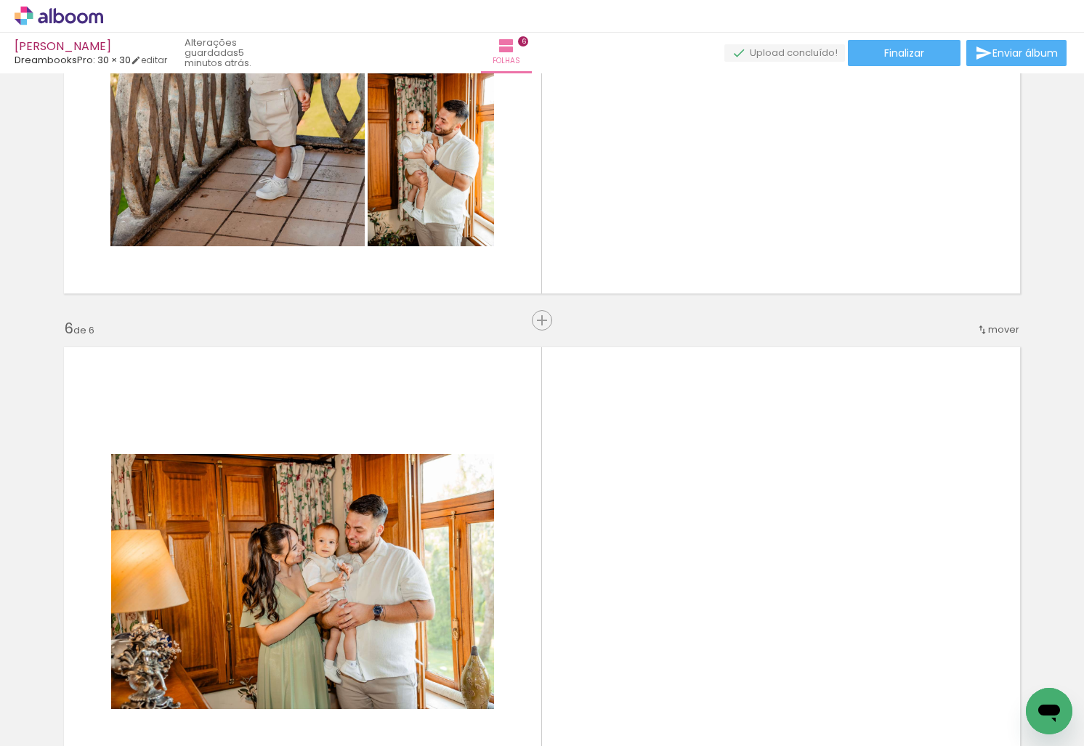
drag, startPoint x: 475, startPoint y: 710, endPoint x: 651, endPoint y: 576, distance: 220.8
click at [651, 576] on quentale-workspace at bounding box center [542, 373] width 1084 height 746
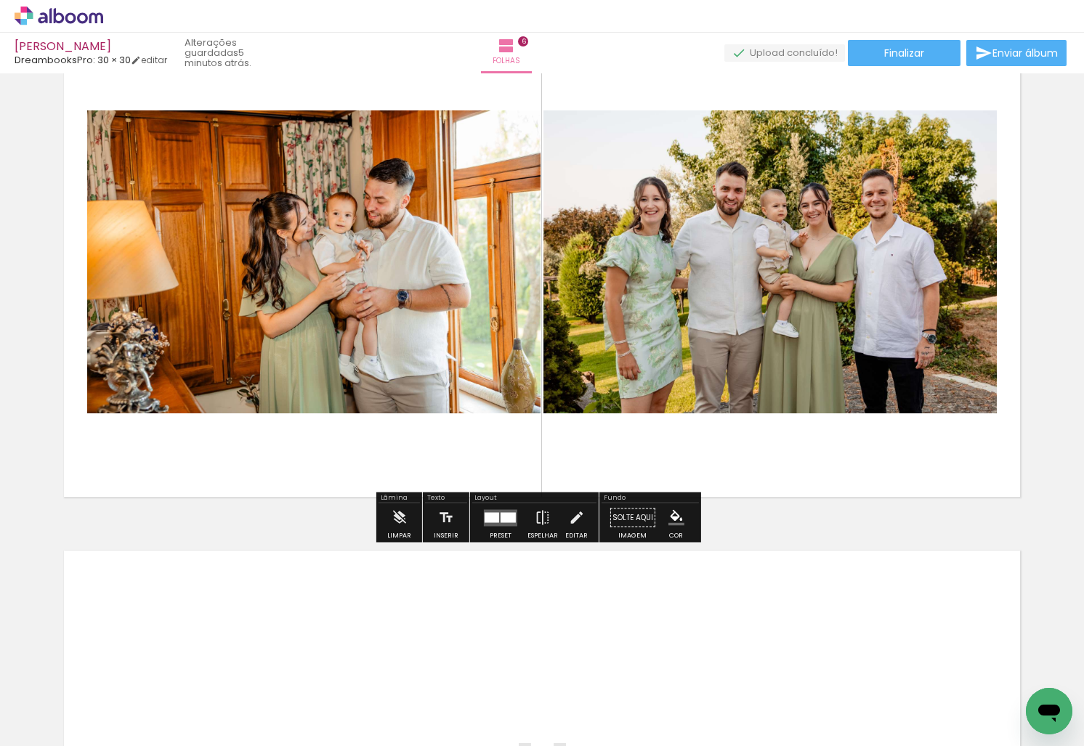
scroll to position [2755, 0]
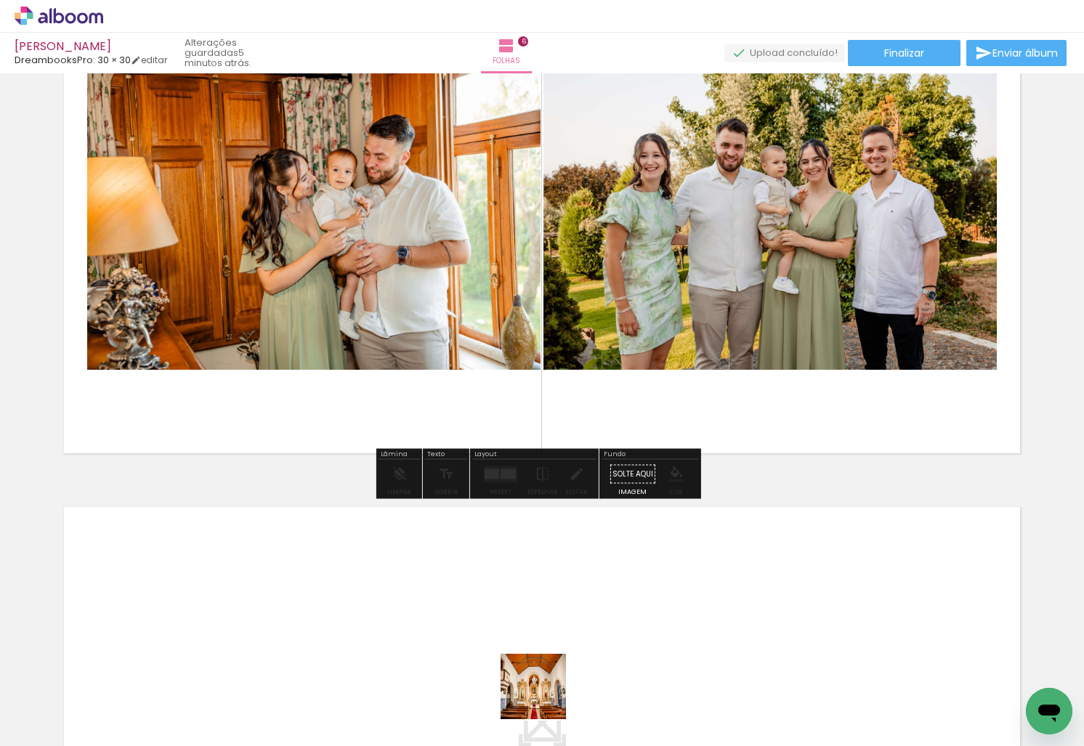
drag, startPoint x: 544, startPoint y: 697, endPoint x: 635, endPoint y: 706, distance: 91.2
click at [413, 593] on quentale-workspace at bounding box center [542, 373] width 1084 height 746
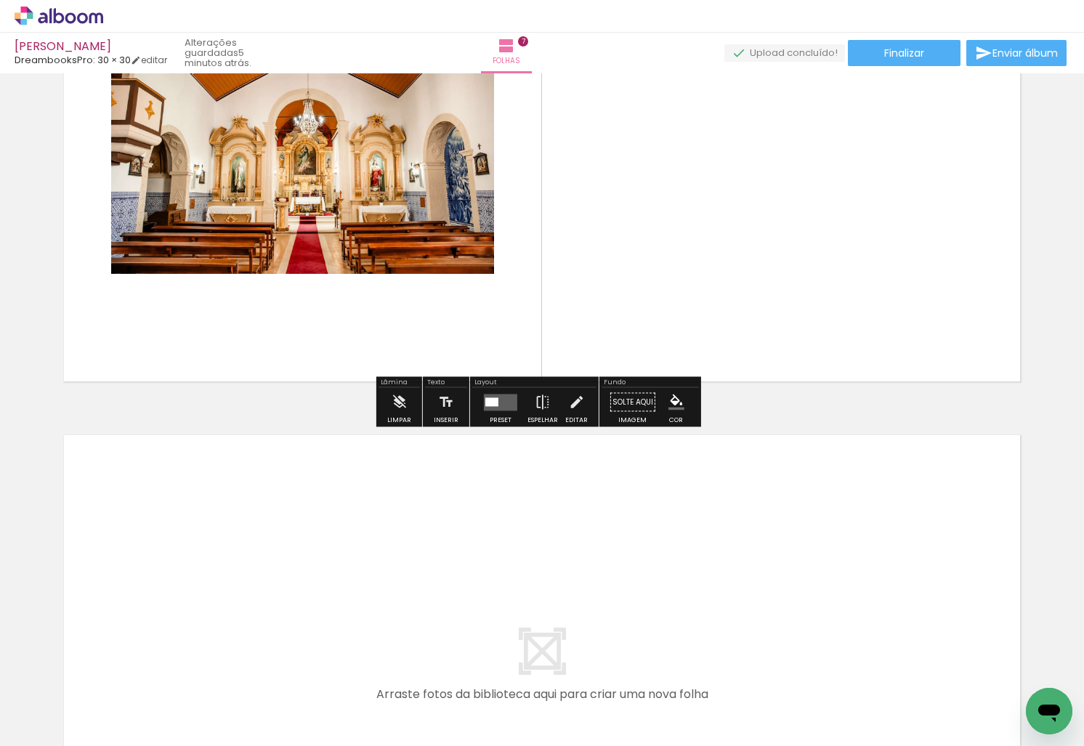
scroll to position [3350, 0]
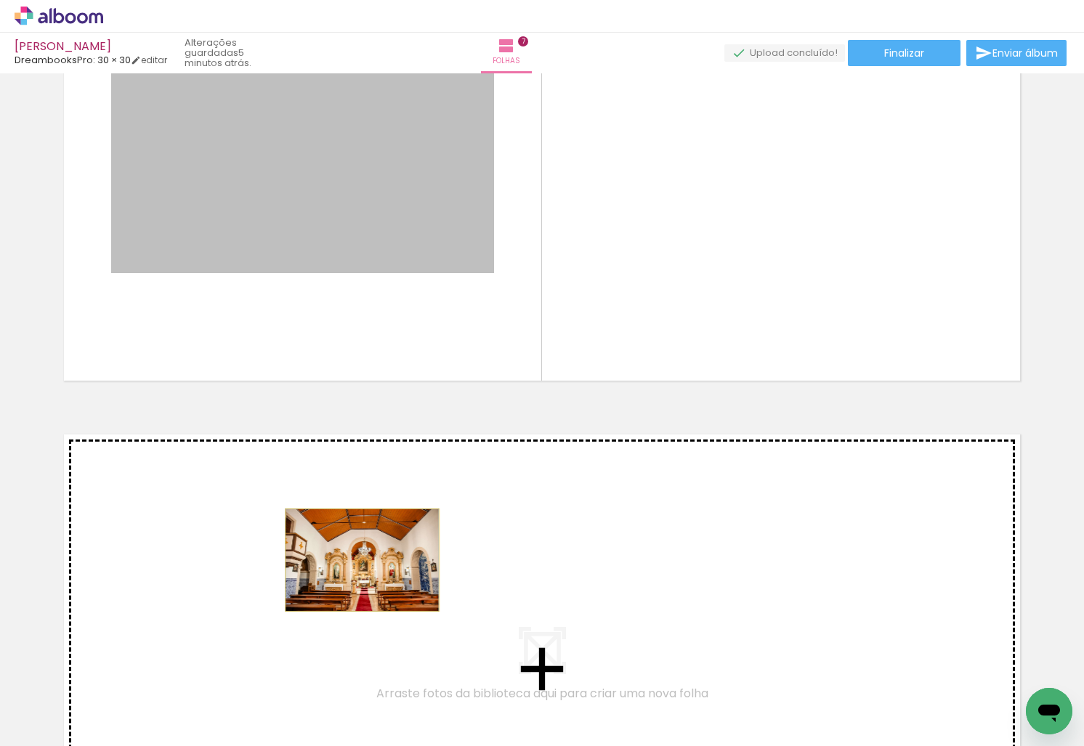
drag, startPoint x: 377, startPoint y: 363, endPoint x: 357, endPoint y: 560, distance: 197.9
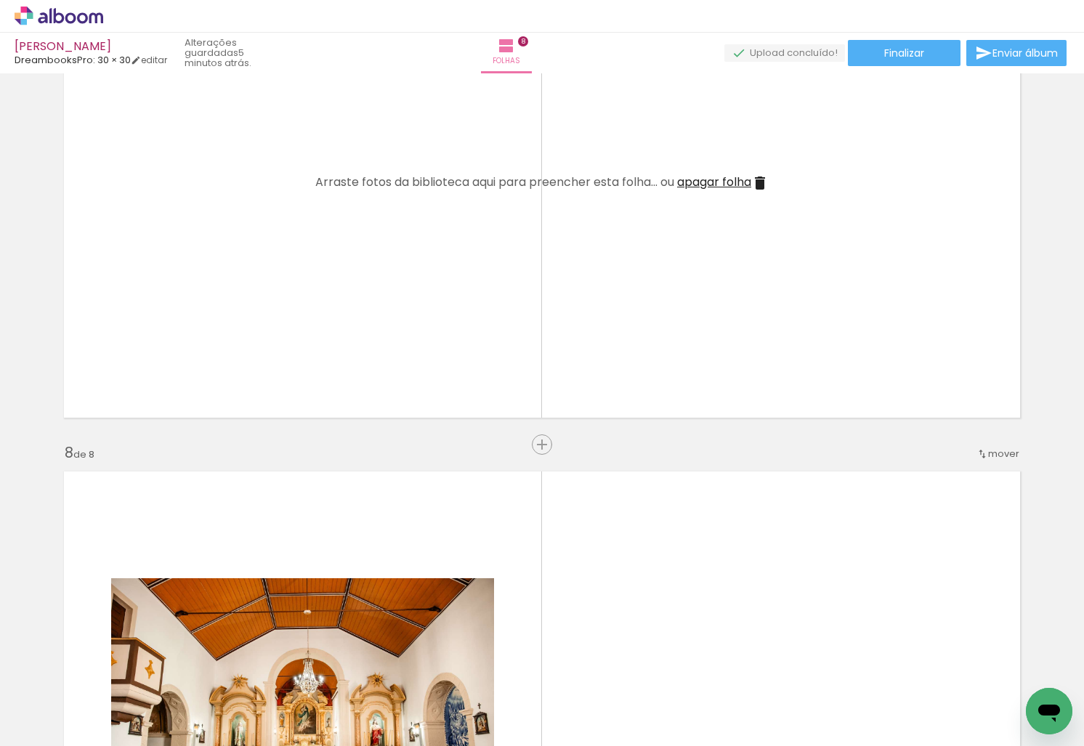
scroll to position [3299, 0]
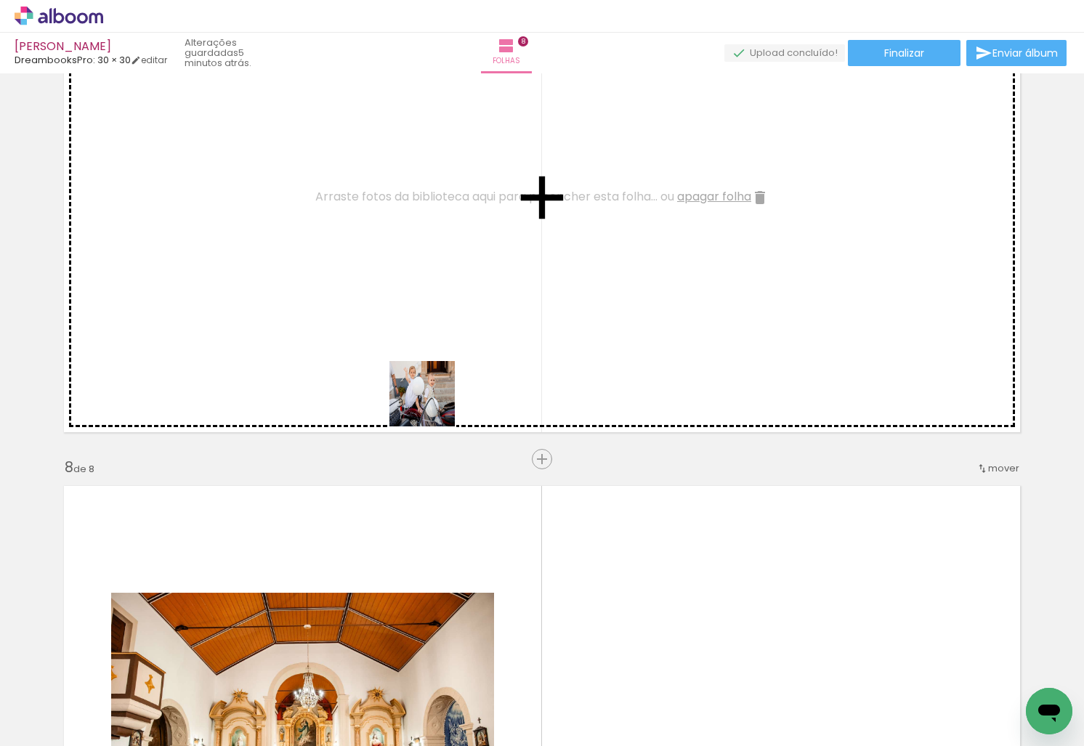
drag, startPoint x: 640, startPoint y: 699, endPoint x: 570, endPoint y: 503, distance: 207.4
click at [394, 329] on quentale-workspace at bounding box center [542, 373] width 1084 height 746
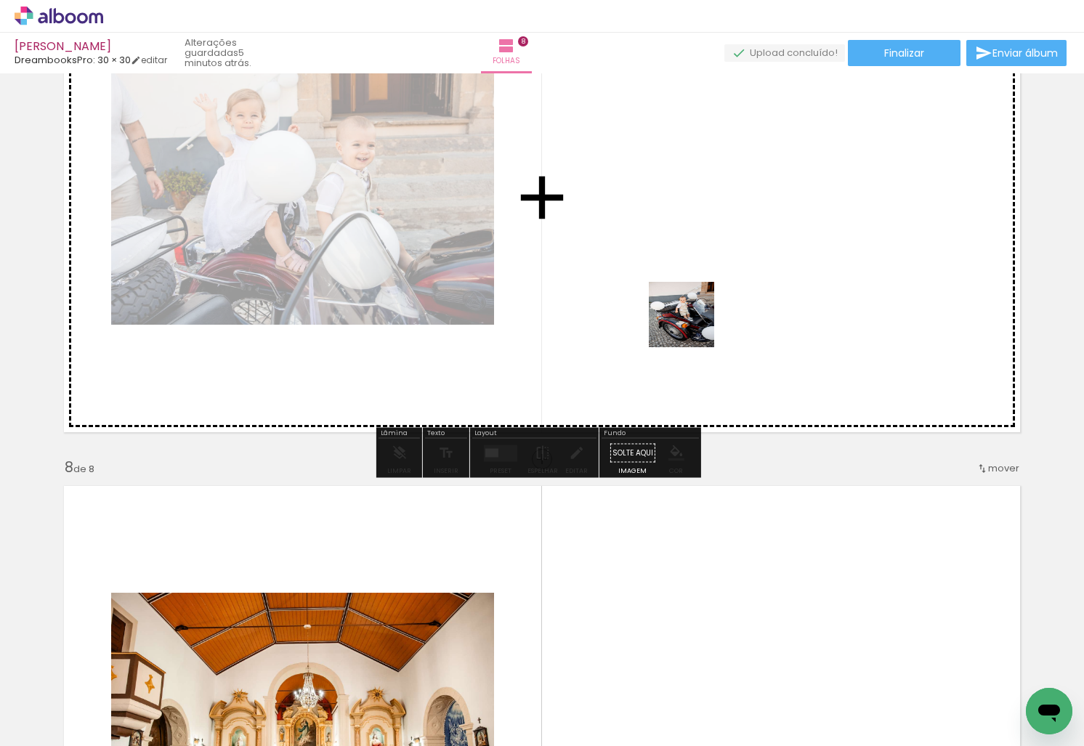
drag, startPoint x: 736, startPoint y: 707, endPoint x: 692, endPoint y: 313, distance: 396.1
click at [692, 317] on quentale-workspace at bounding box center [542, 373] width 1084 height 746
